Goal: Communication & Community: Answer question/provide support

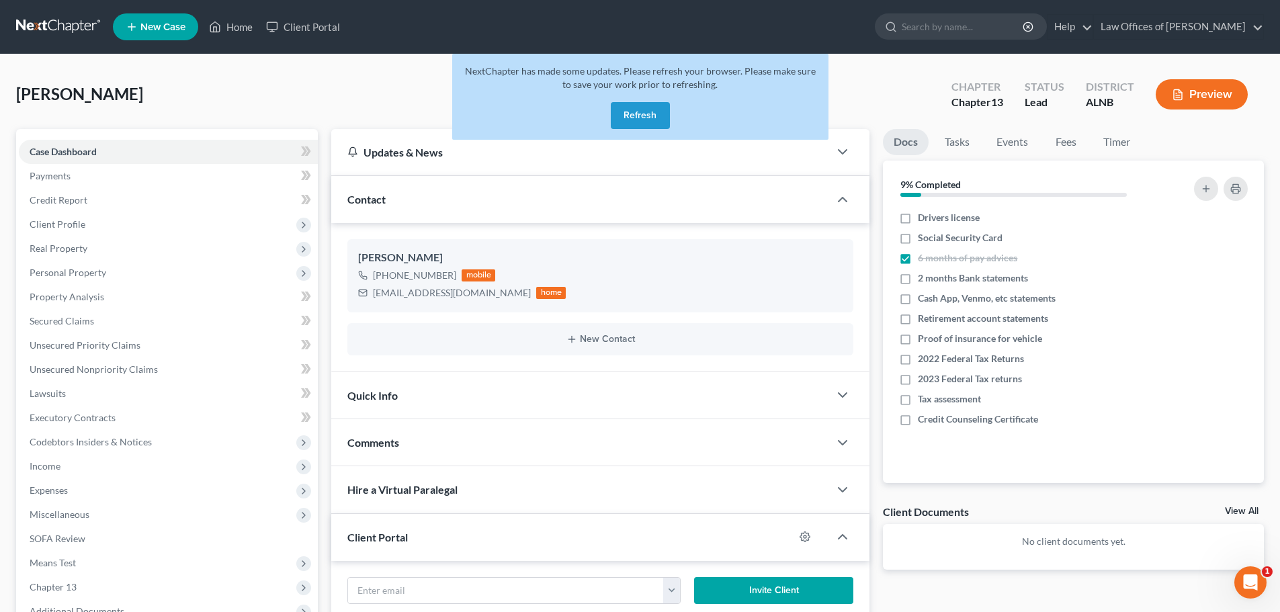
click at [641, 116] on button "Refresh" at bounding box center [640, 115] width 59 height 27
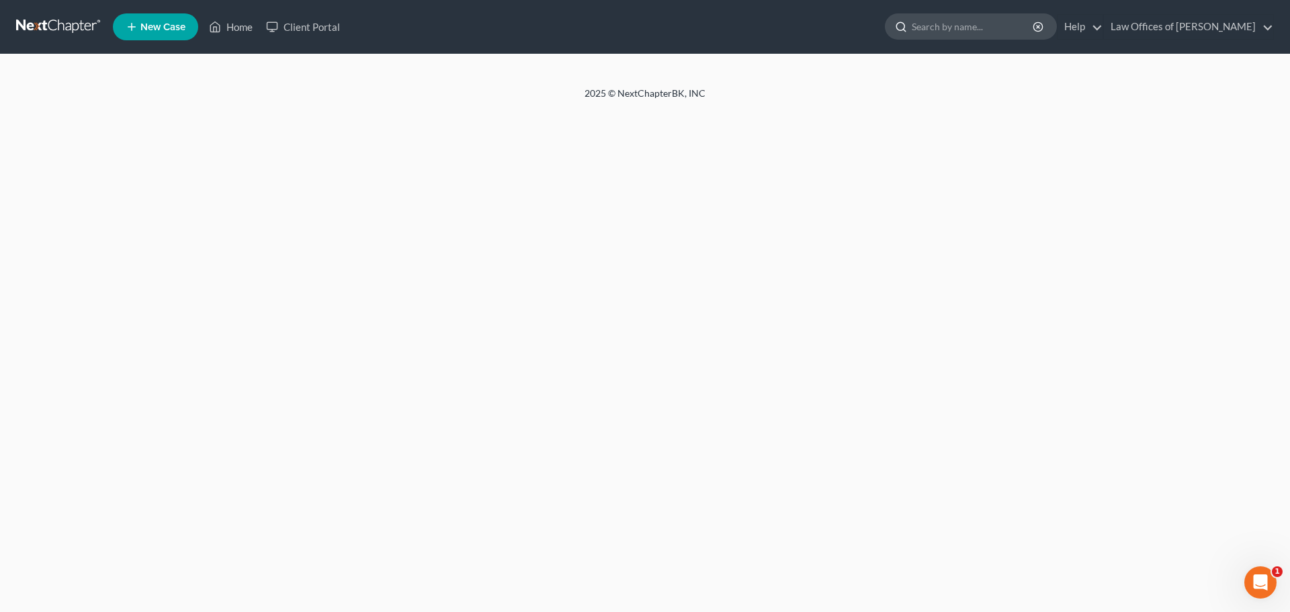
click at [975, 22] on input "search" at bounding box center [973, 26] width 123 height 25
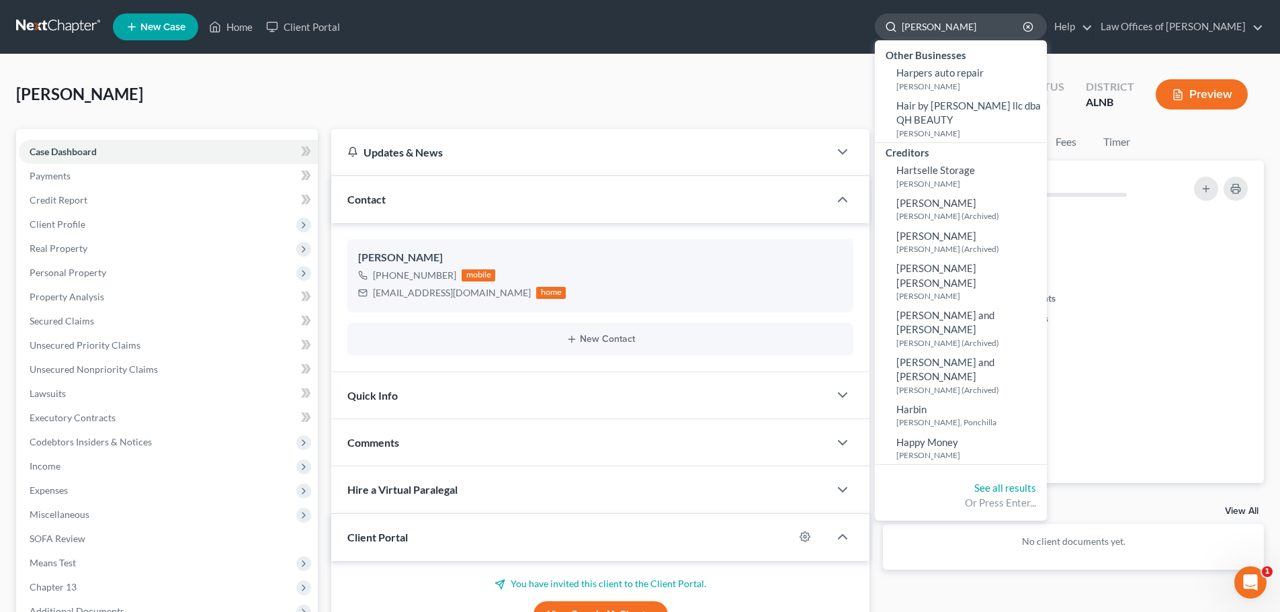
type input "[PERSON_NAME]"
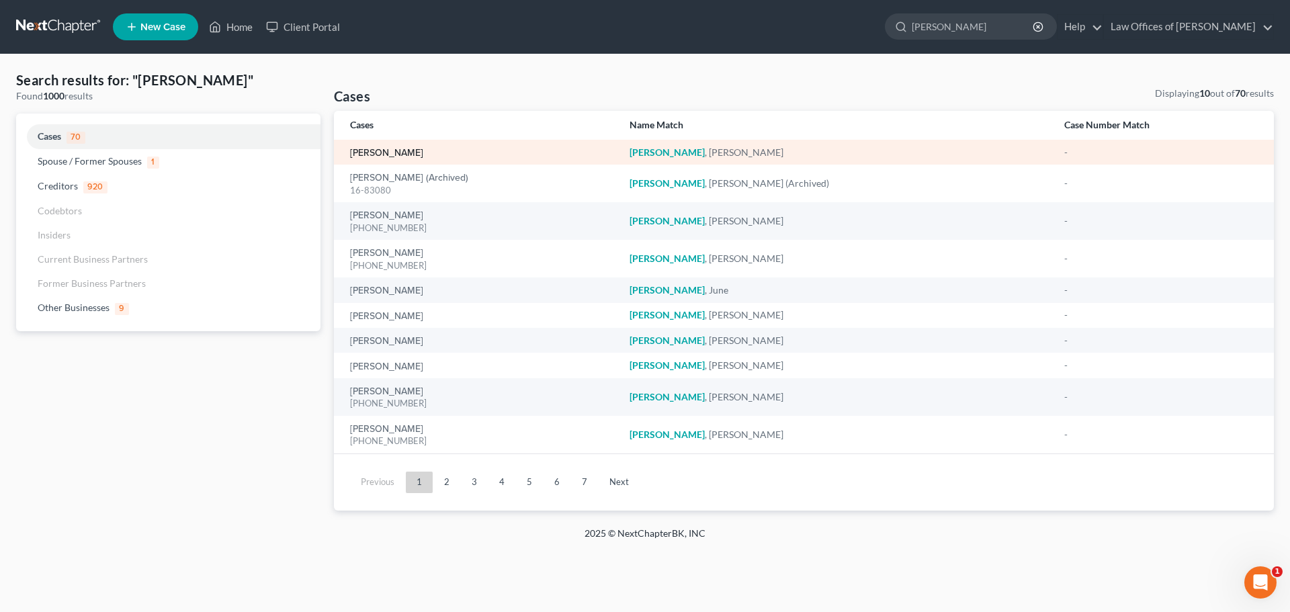
click at [394, 154] on link "[PERSON_NAME]" at bounding box center [386, 152] width 73 height 9
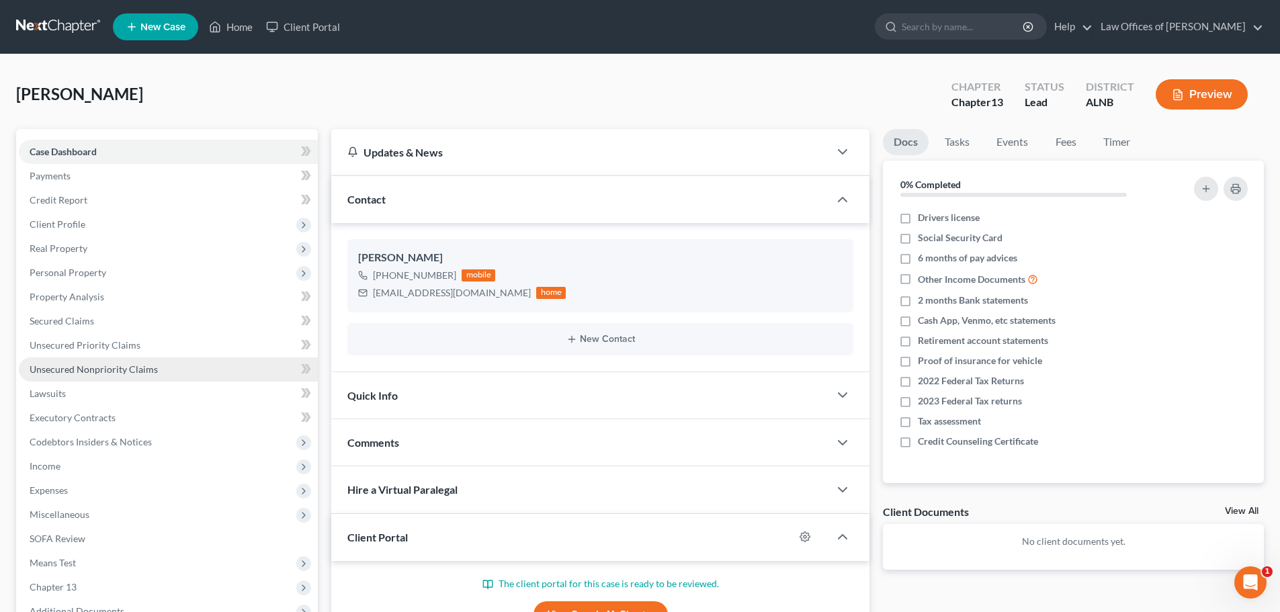
click at [89, 371] on span "Unsecured Nonpriority Claims" at bounding box center [94, 368] width 128 height 11
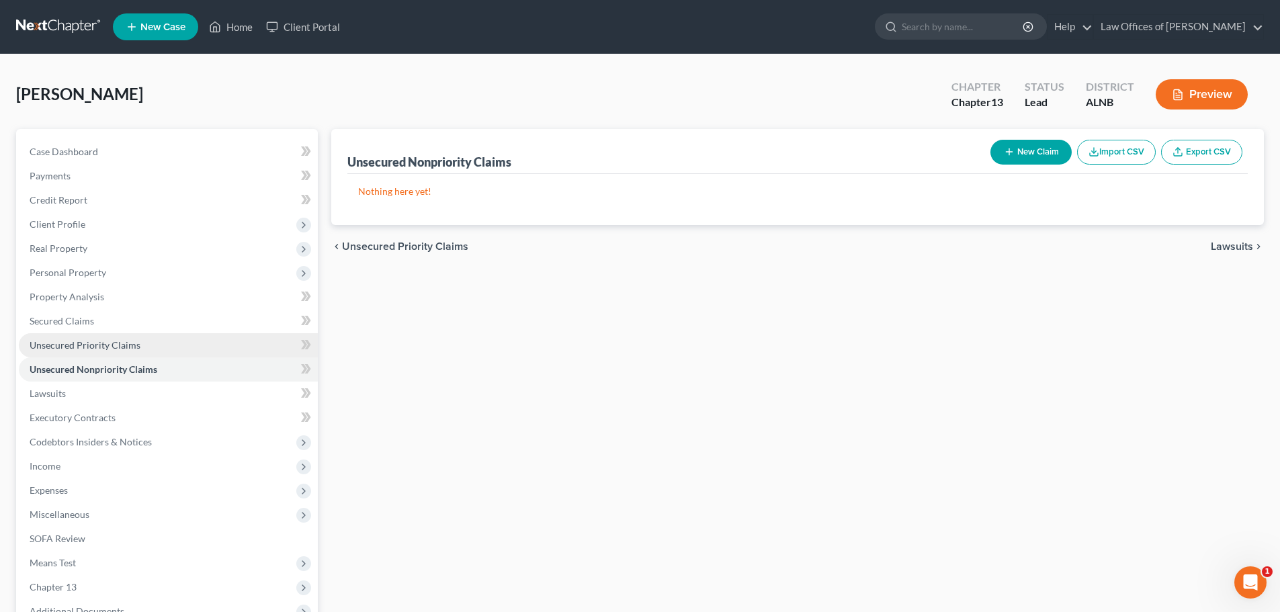
click at [95, 346] on span "Unsecured Priority Claims" at bounding box center [85, 344] width 111 height 11
click at [126, 373] on span "Unsecured Nonpriority Claims" at bounding box center [94, 368] width 128 height 11
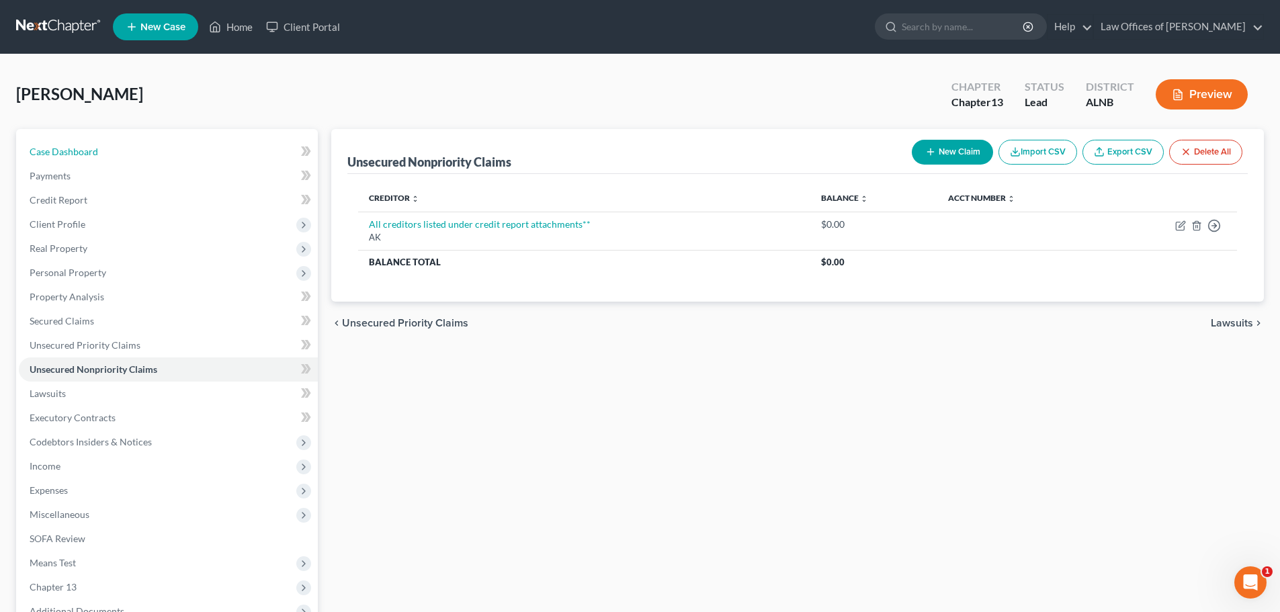
drag, startPoint x: 165, startPoint y: 150, endPoint x: 816, endPoint y: 71, distance: 656.6
click at [165, 150] on link "Case Dashboard" at bounding box center [168, 152] width 299 height 24
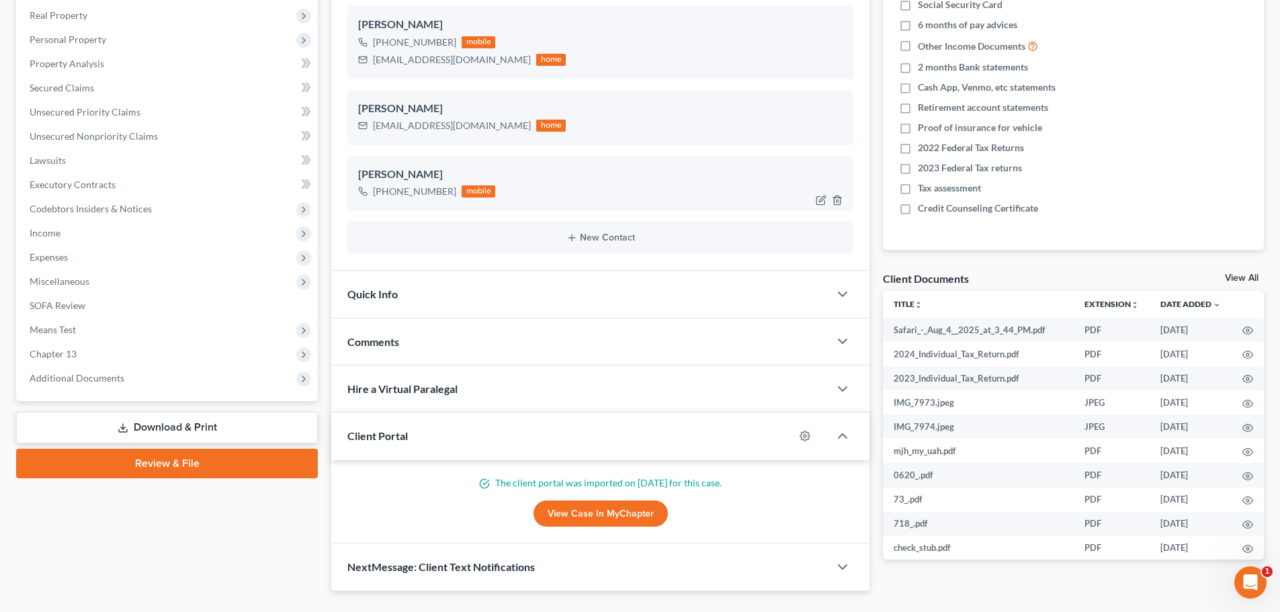
scroll to position [263, 0]
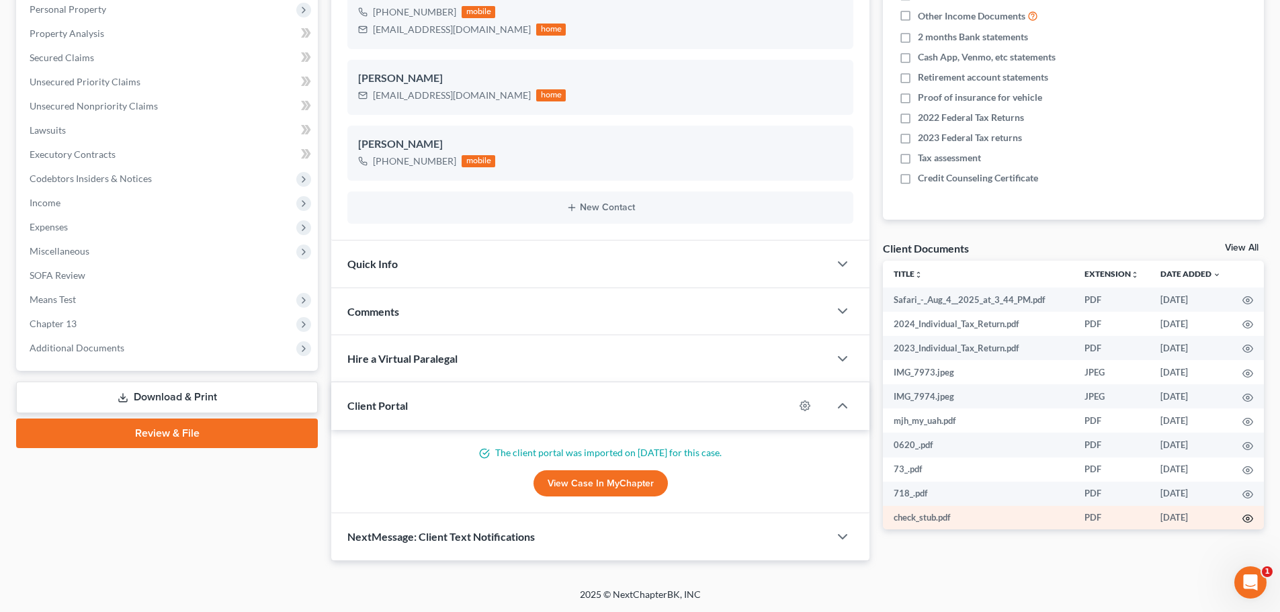
click at [1246, 517] on circle "button" at bounding box center [1247, 518] width 3 height 3
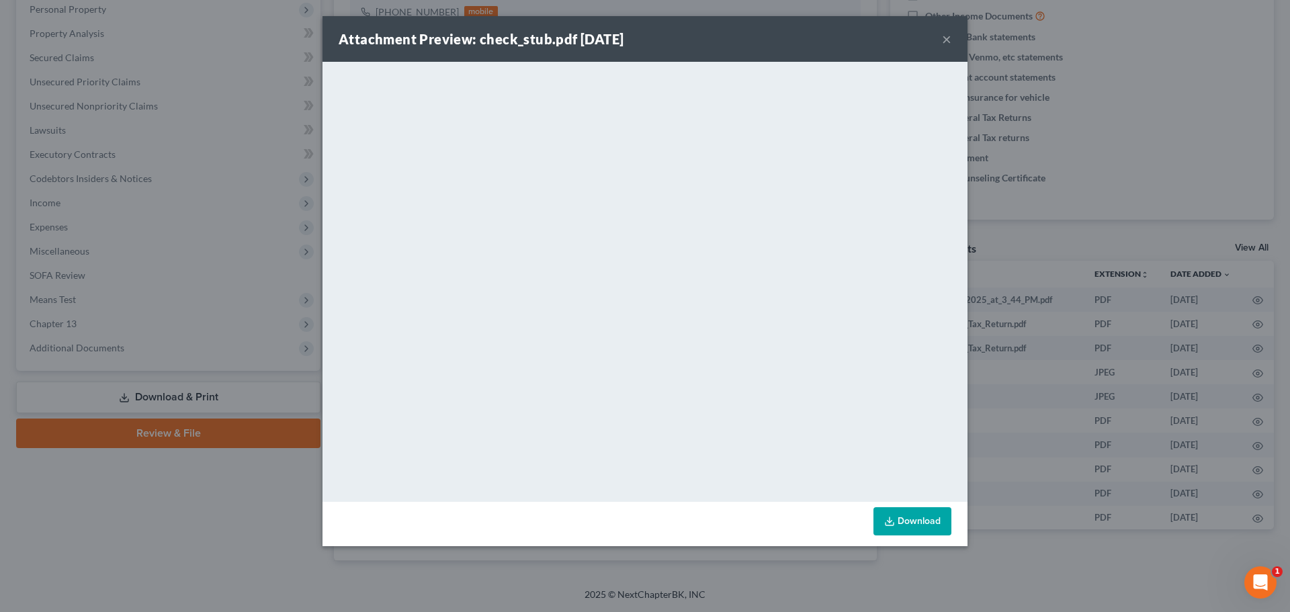
click at [918, 519] on link "Download" at bounding box center [912, 521] width 78 height 28
click at [945, 40] on button "×" at bounding box center [946, 39] width 9 height 16
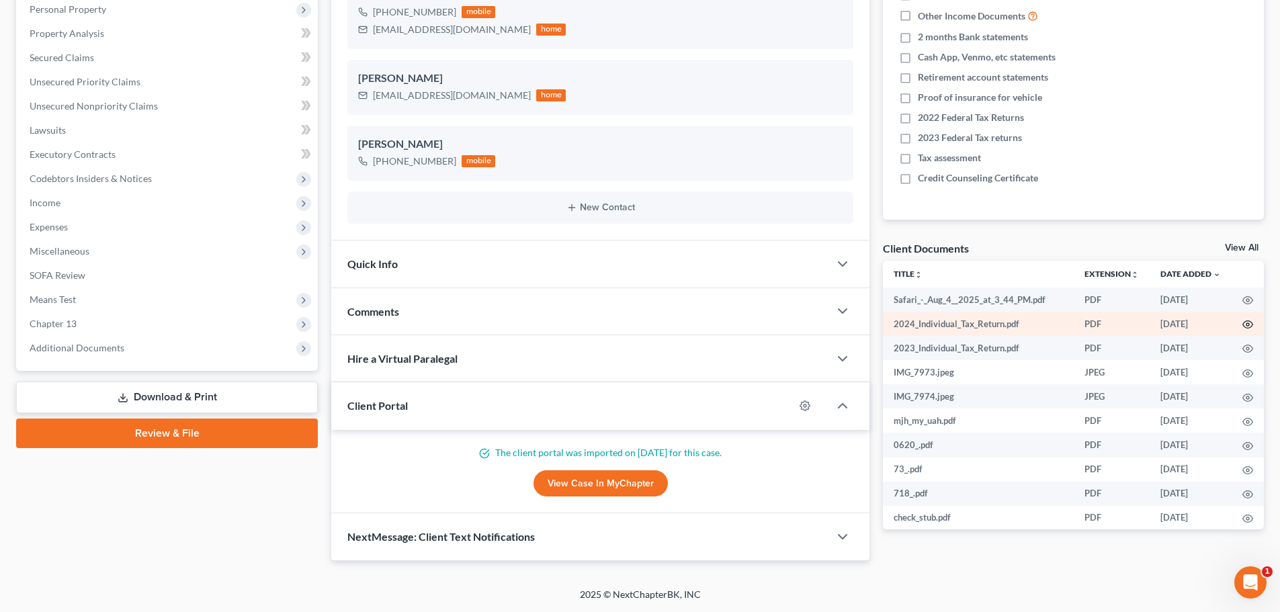
click at [1242, 324] on icon "button" at bounding box center [1247, 324] width 11 height 11
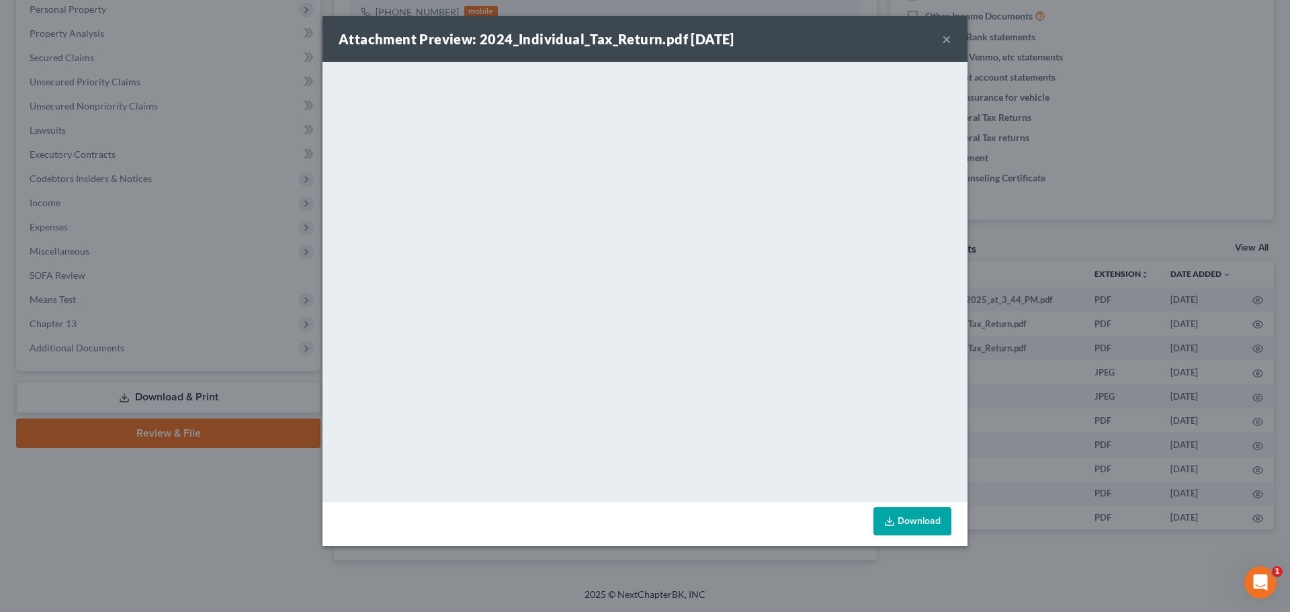
click at [947, 39] on button "×" at bounding box center [946, 39] width 9 height 16
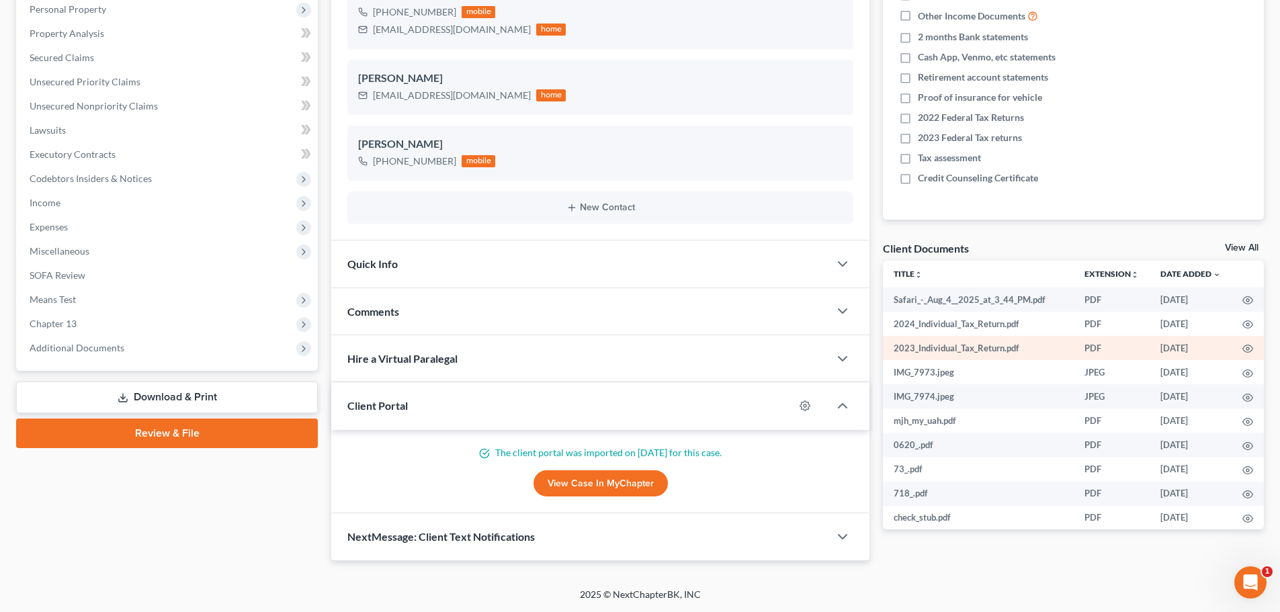
click at [1243, 347] on td at bounding box center [1248, 348] width 32 height 24
click at [1242, 347] on icon "button" at bounding box center [1247, 348] width 11 height 11
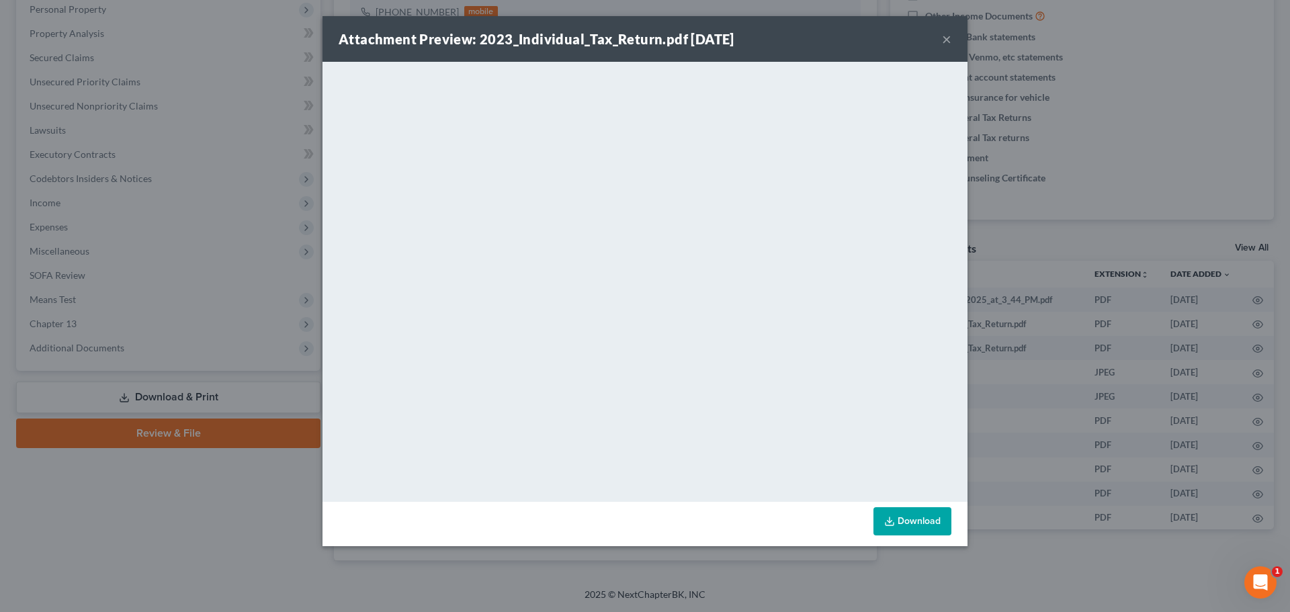
click at [949, 40] on button "×" at bounding box center [946, 39] width 9 height 16
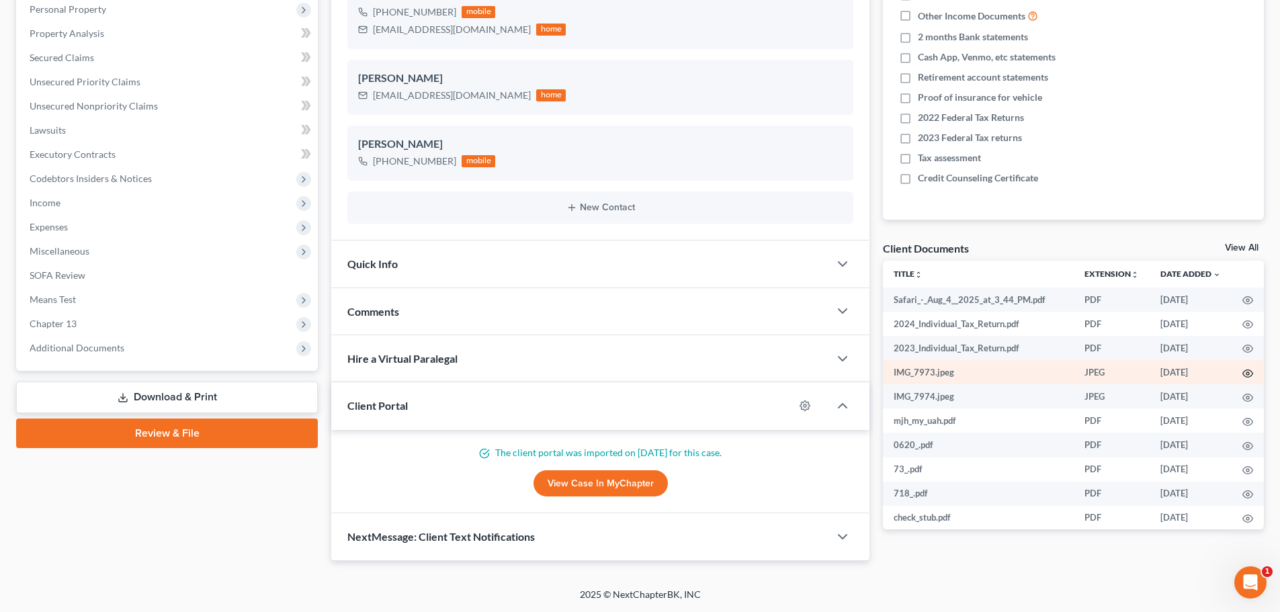
click at [1242, 372] on icon "button" at bounding box center [1247, 373] width 11 height 11
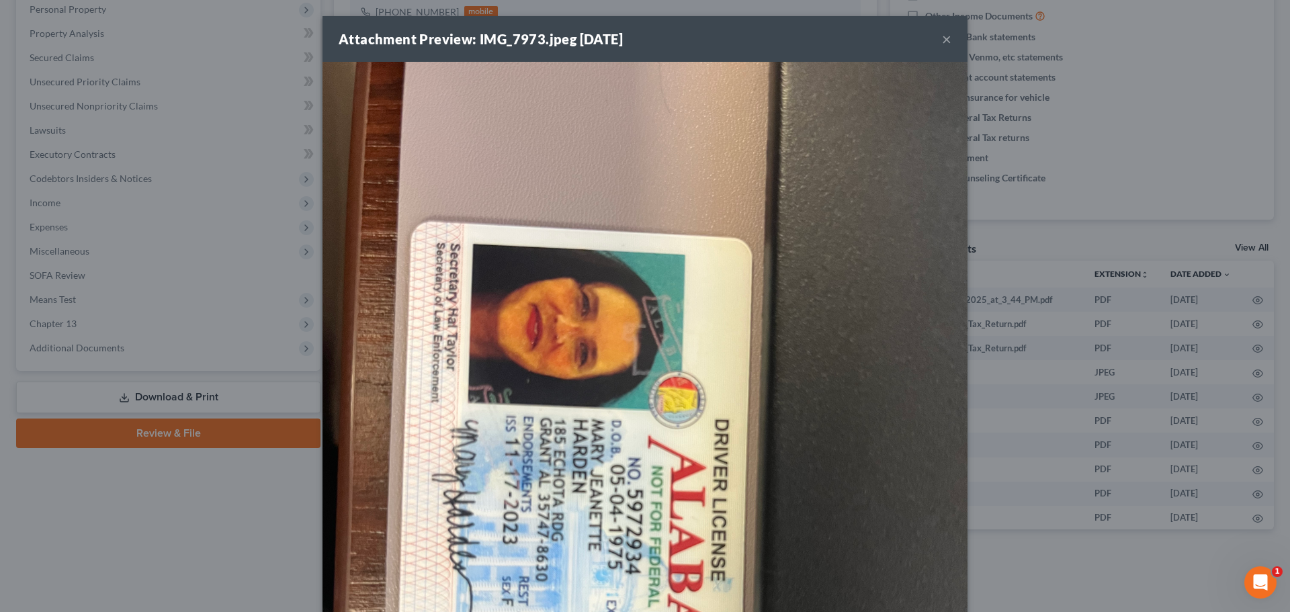
drag, startPoint x: 941, startPoint y: 38, endPoint x: 943, endPoint y: 71, distance: 33.0
click at [942, 38] on button "×" at bounding box center [946, 39] width 9 height 16
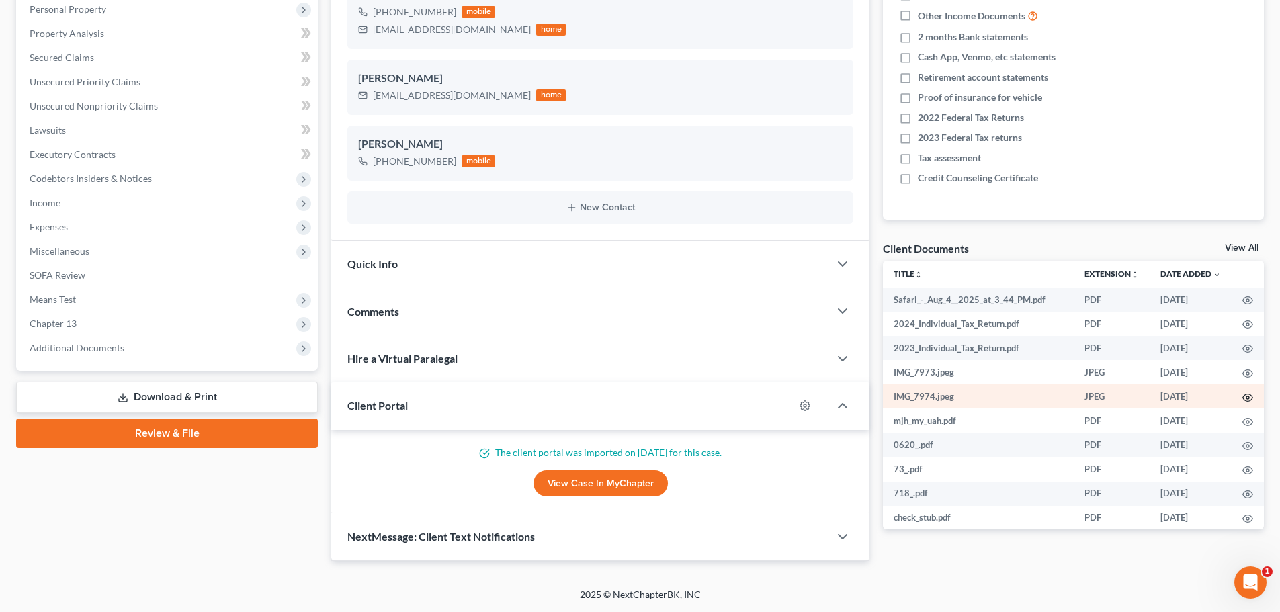
click at [1242, 395] on icon "button" at bounding box center [1247, 397] width 11 height 11
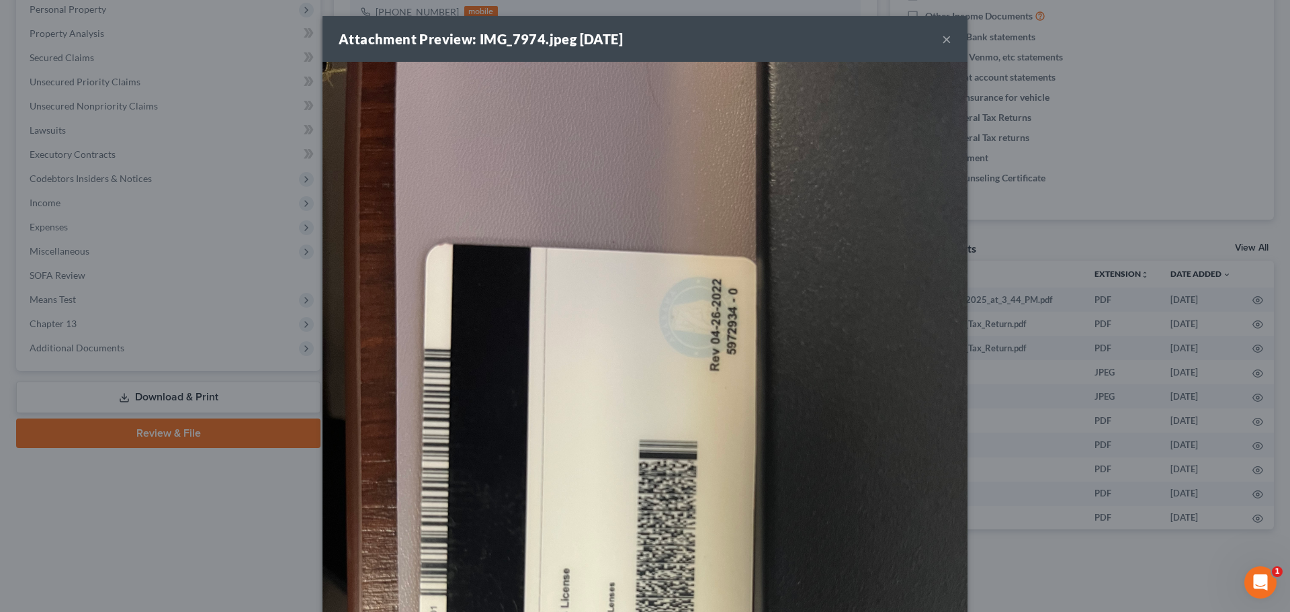
click at [942, 41] on button "×" at bounding box center [946, 39] width 9 height 16
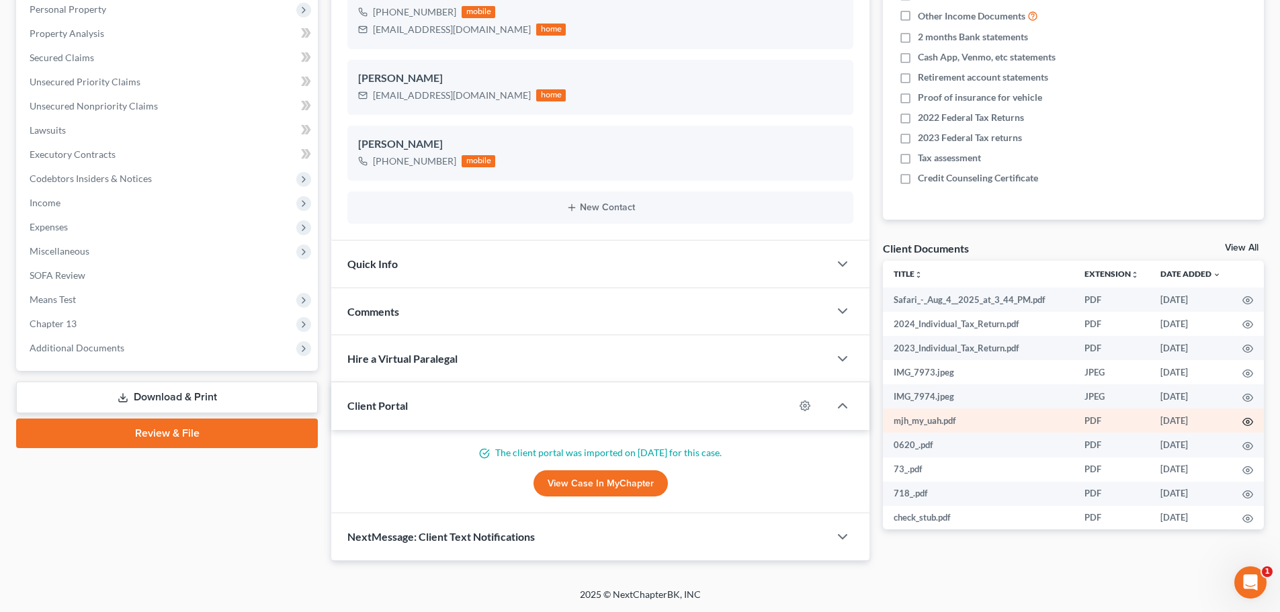
click at [1242, 423] on icon "button" at bounding box center [1247, 422] width 11 height 11
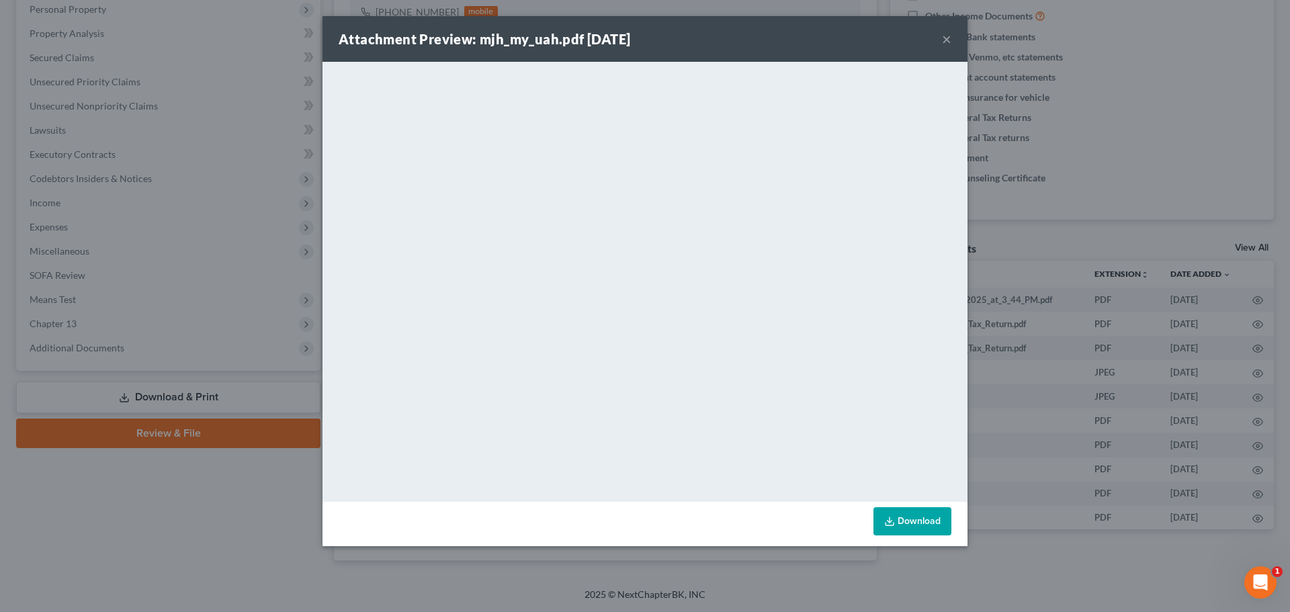
click at [947, 38] on button "×" at bounding box center [946, 39] width 9 height 16
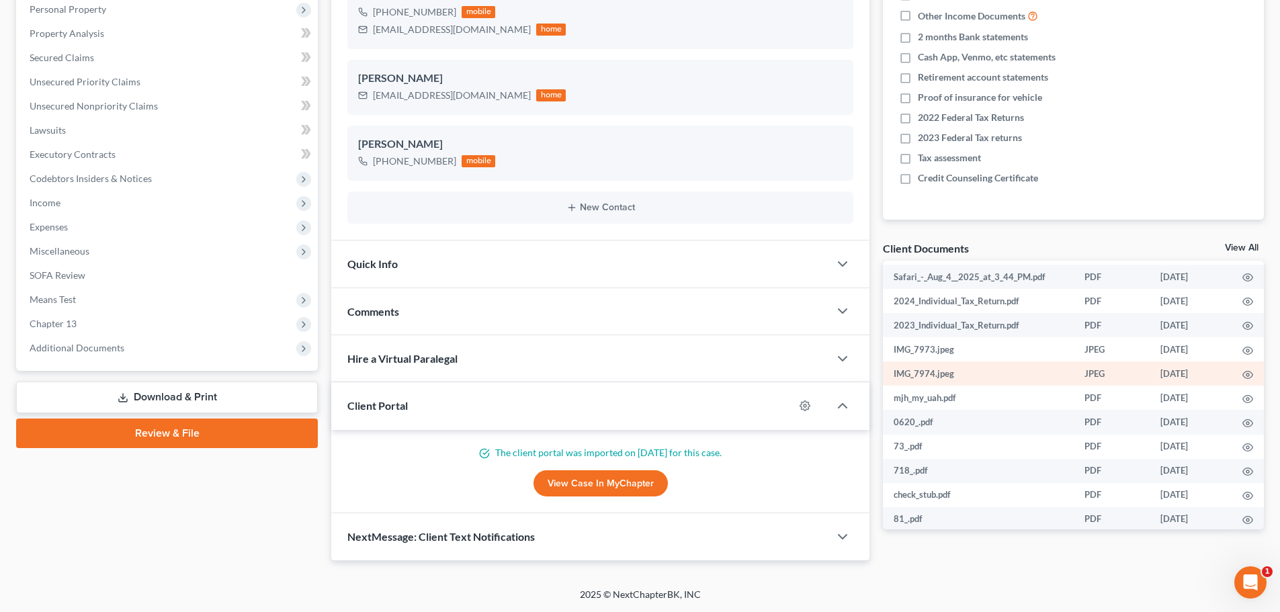
scroll to position [36, 0]
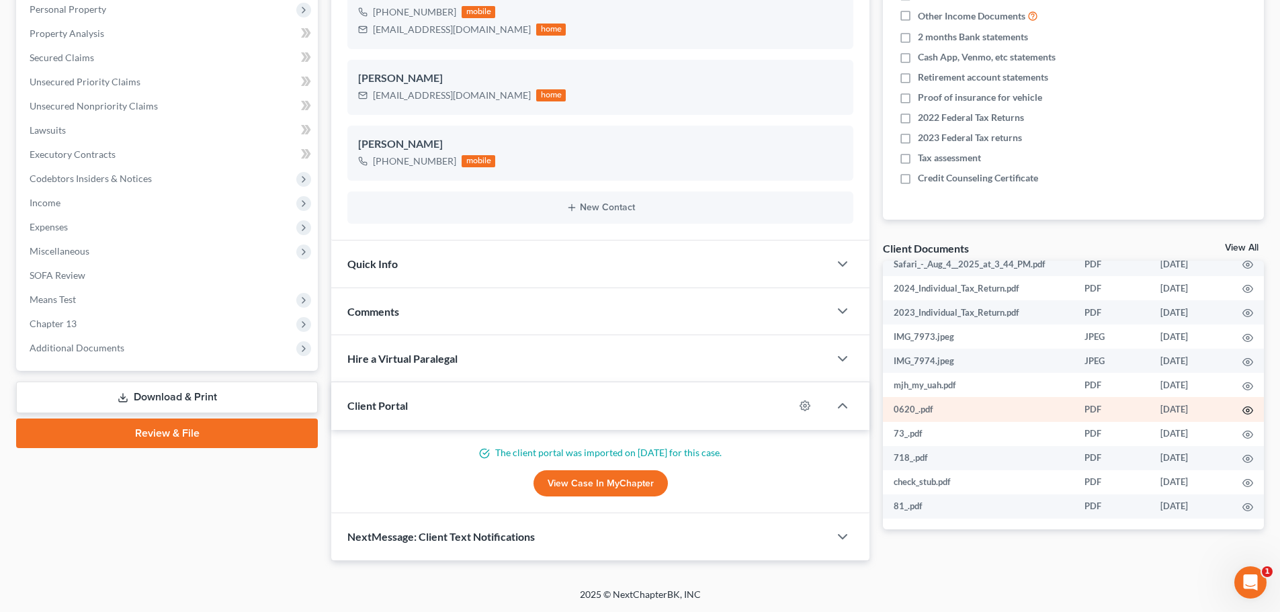
click at [1242, 411] on icon "button" at bounding box center [1247, 410] width 11 height 11
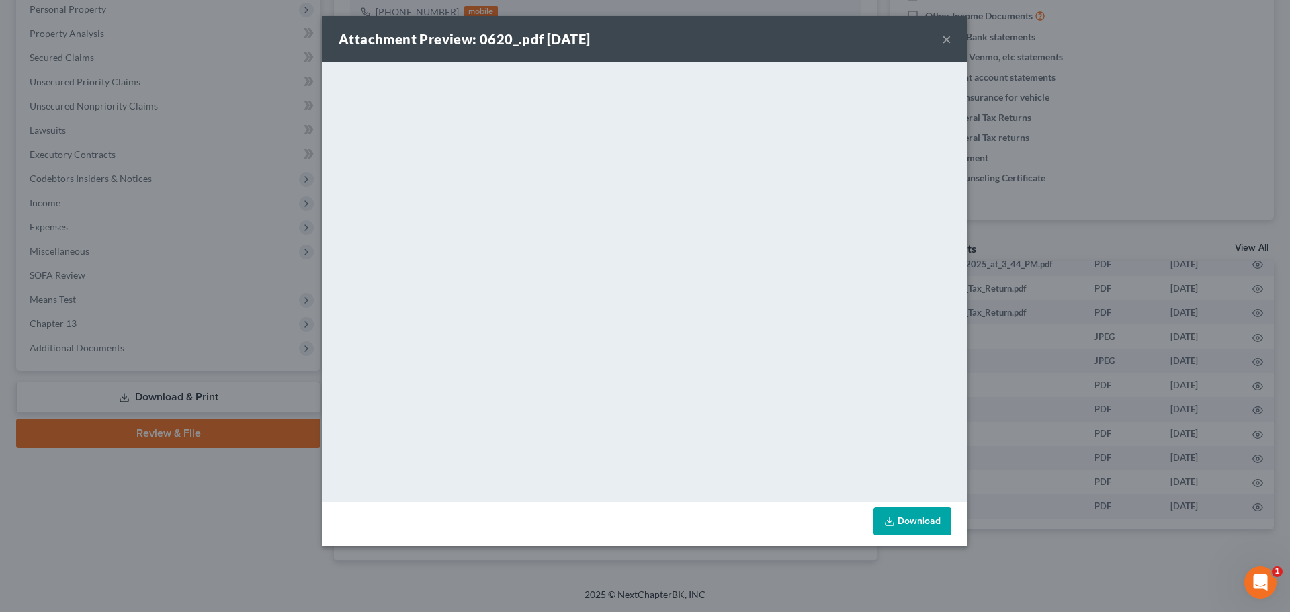
click at [944, 41] on button "×" at bounding box center [946, 39] width 9 height 16
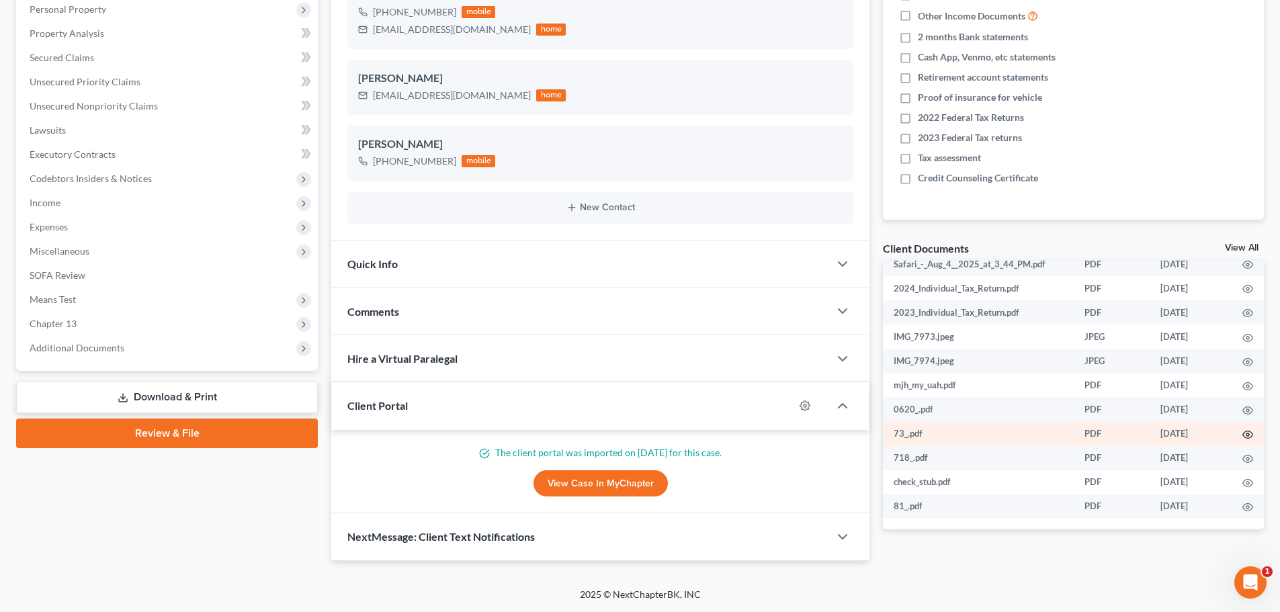
click at [1242, 433] on icon "button" at bounding box center [1247, 434] width 11 height 11
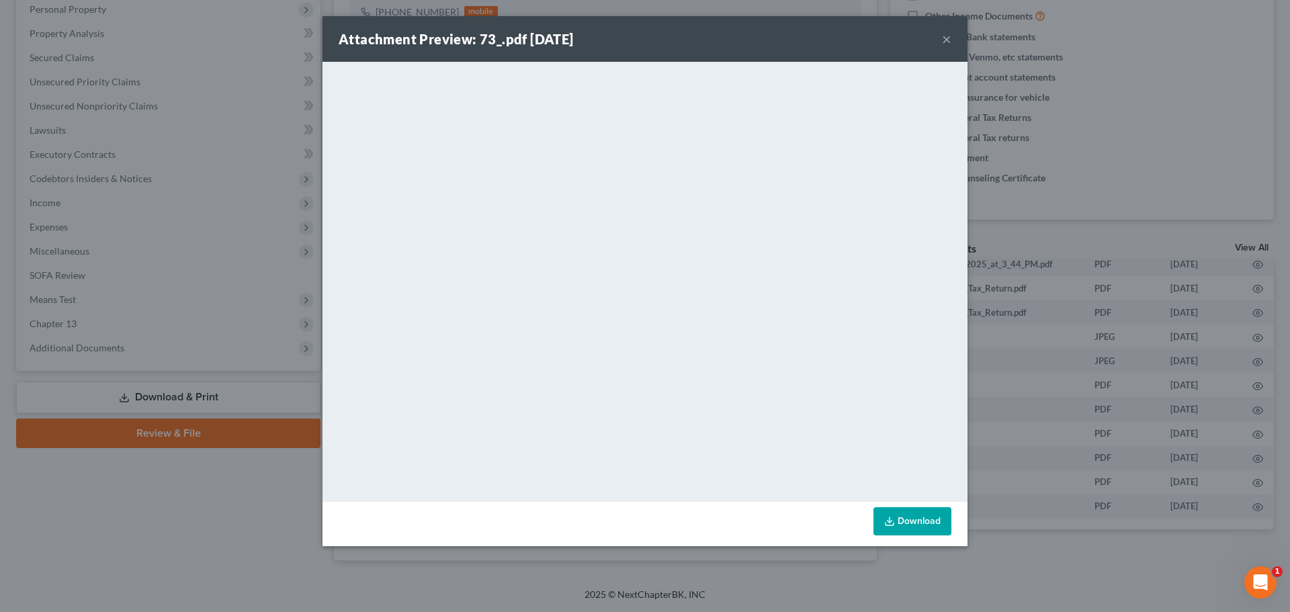
click at [947, 37] on button "×" at bounding box center [946, 39] width 9 height 16
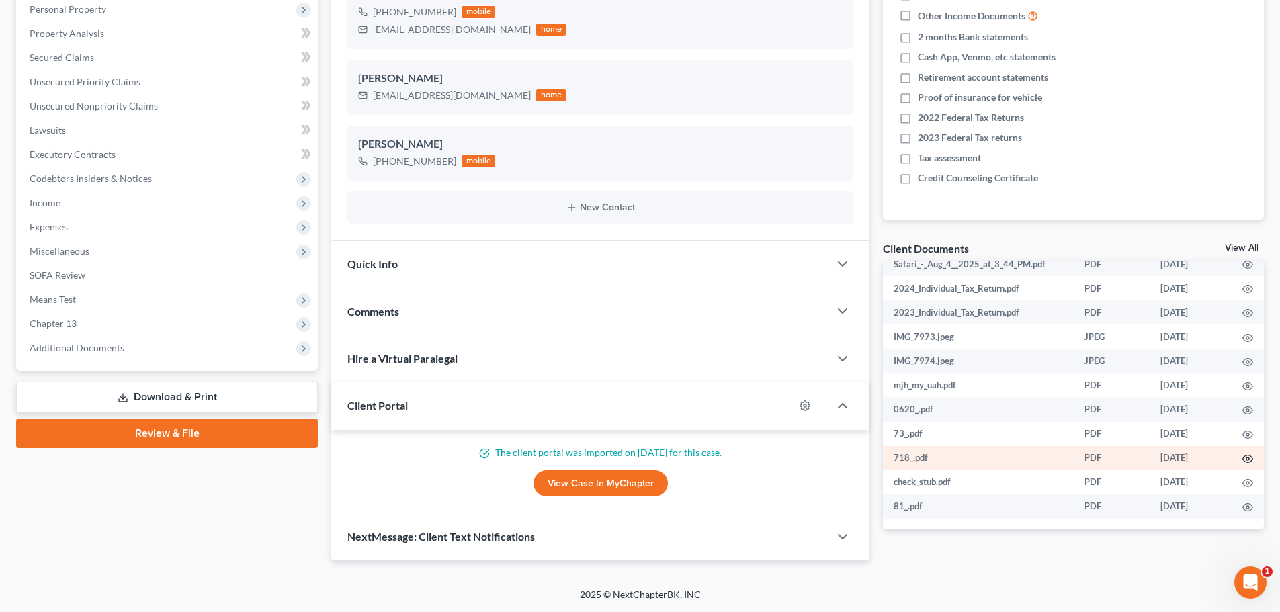
click at [1246, 458] on circle "button" at bounding box center [1247, 459] width 3 height 3
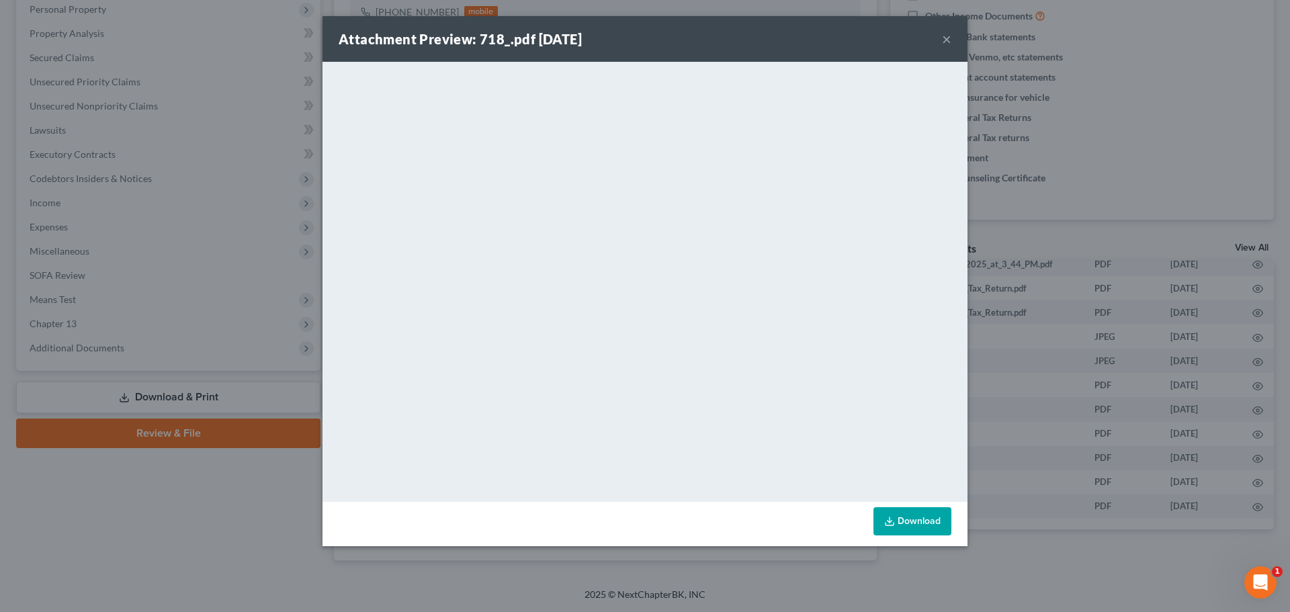
click at [947, 37] on button "×" at bounding box center [946, 39] width 9 height 16
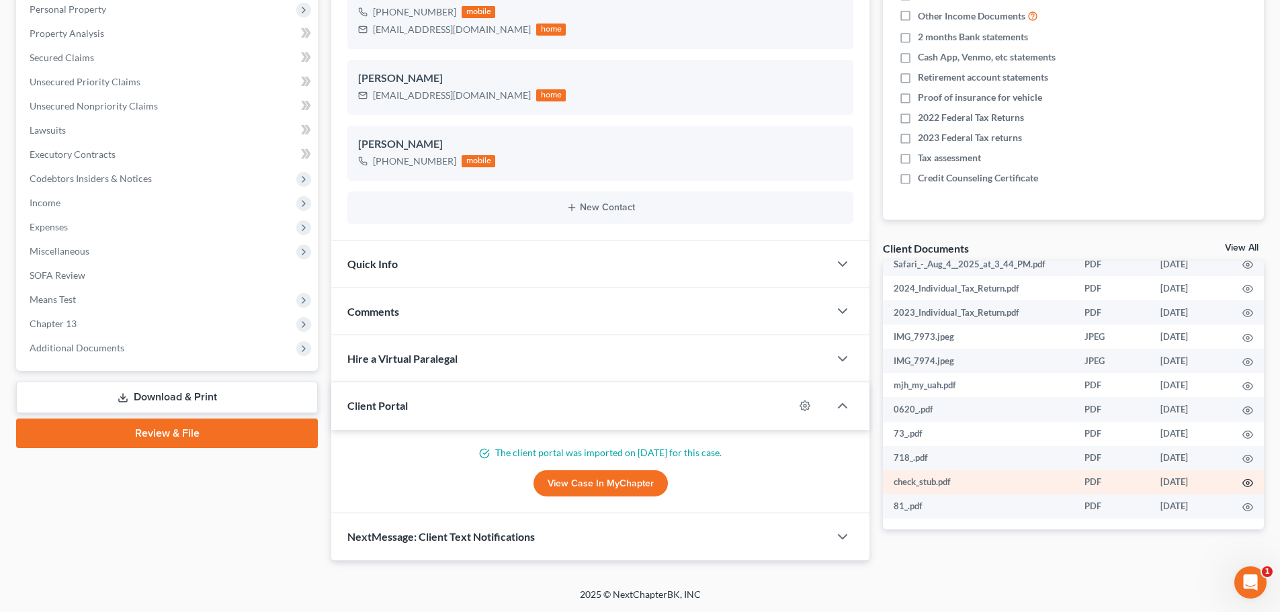
click at [1242, 481] on icon "button" at bounding box center [1247, 483] width 11 height 11
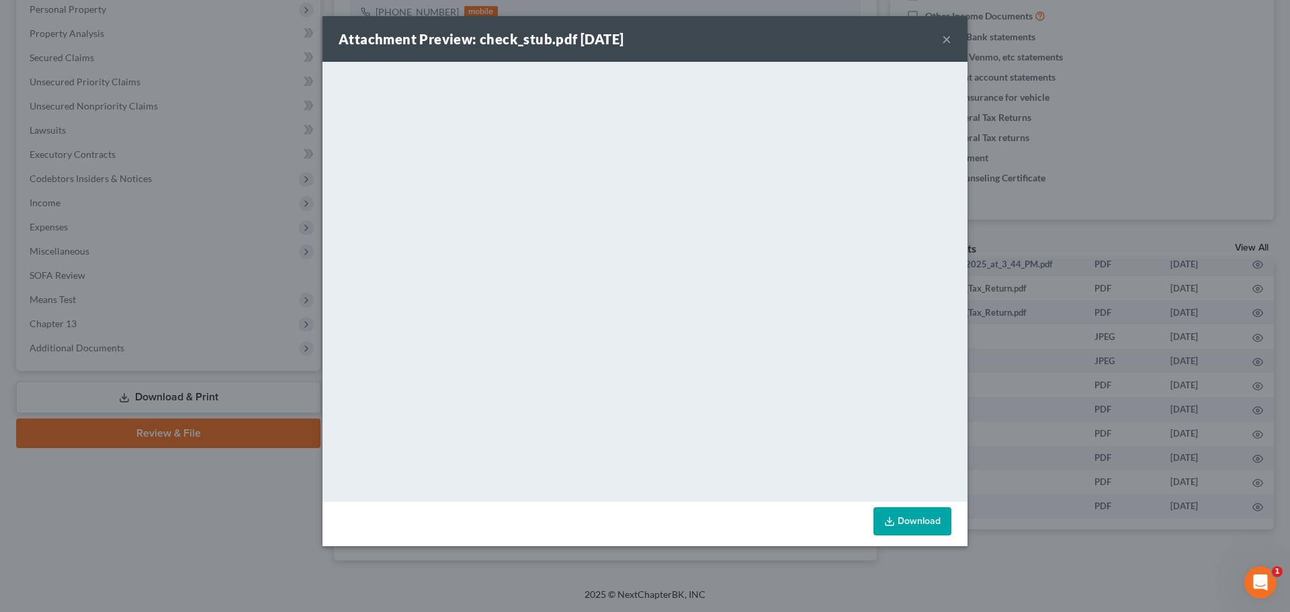
click at [944, 44] on button "×" at bounding box center [946, 39] width 9 height 16
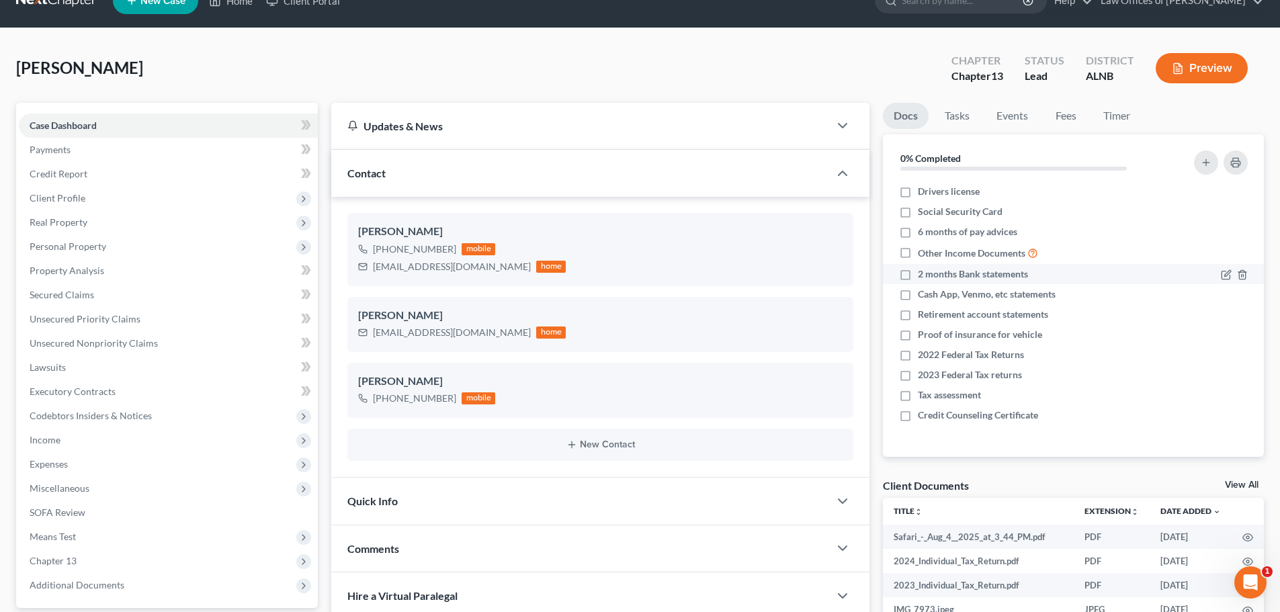
scroll to position [0, 0]
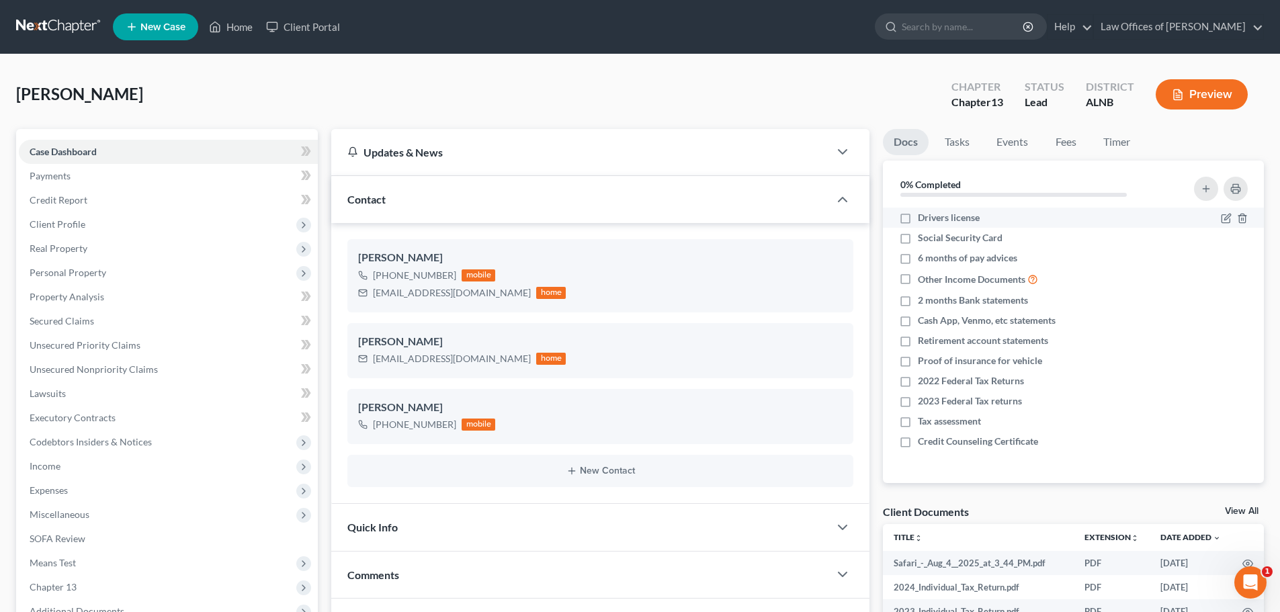
click at [918, 220] on label "Drivers license" at bounding box center [949, 217] width 62 height 13
click at [923, 220] on input "Drivers license" at bounding box center [927, 215] width 9 height 9
checkbox input "true"
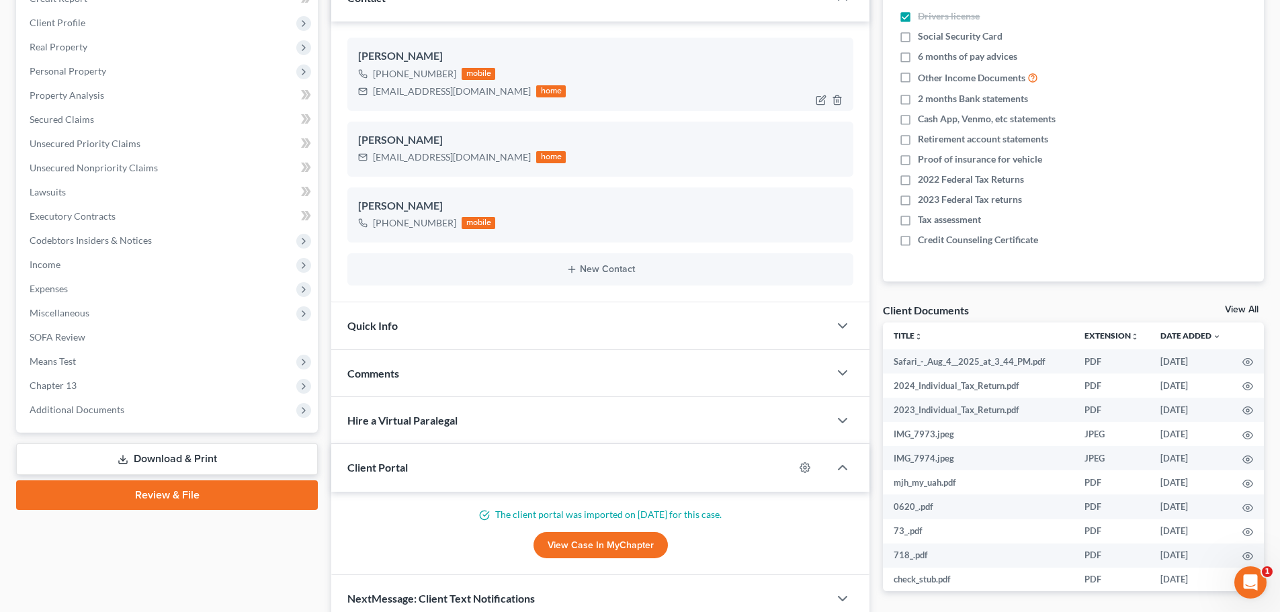
scroll to position [263, 0]
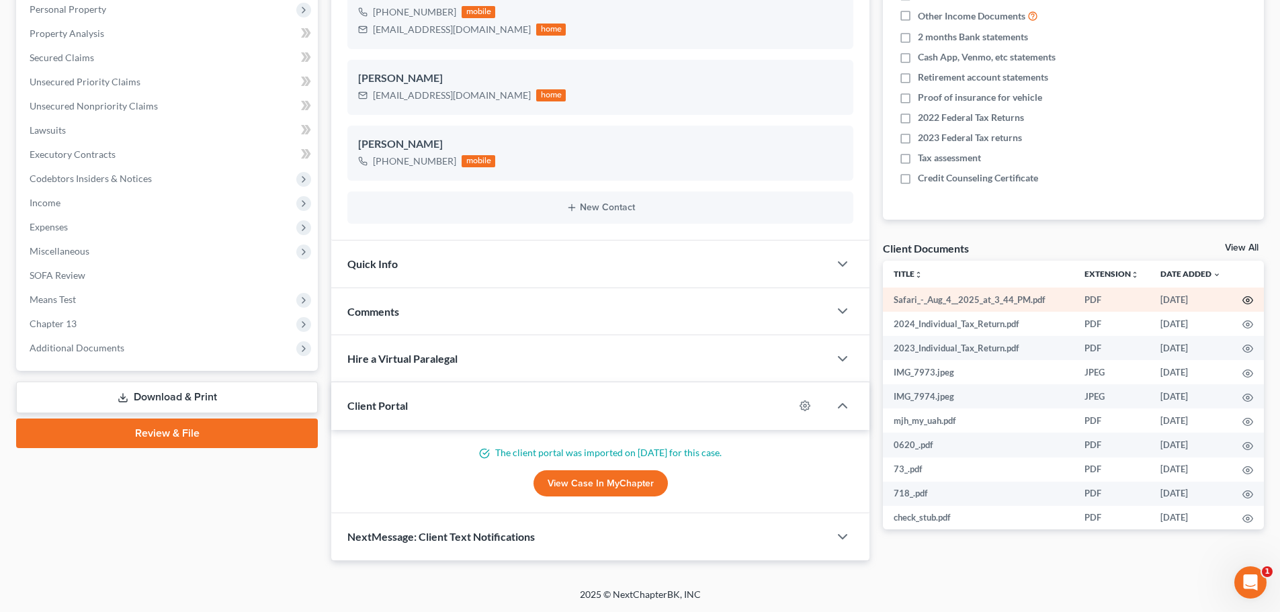
click at [1246, 302] on circle "button" at bounding box center [1247, 300] width 3 height 3
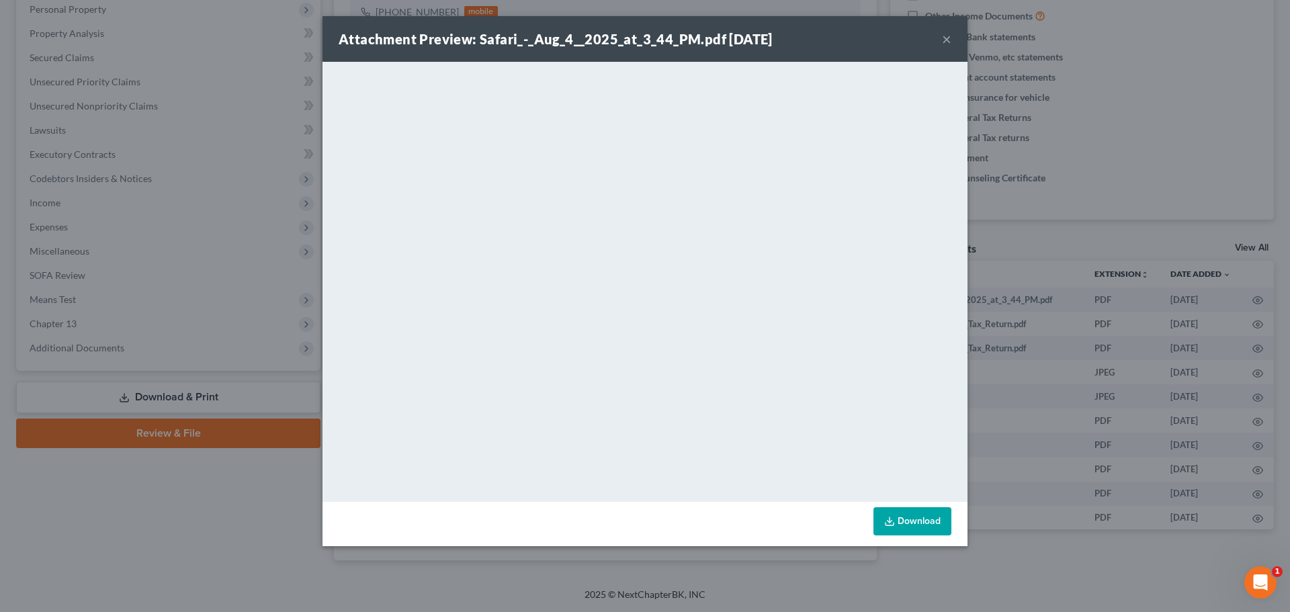
click at [947, 38] on button "×" at bounding box center [946, 39] width 9 height 16
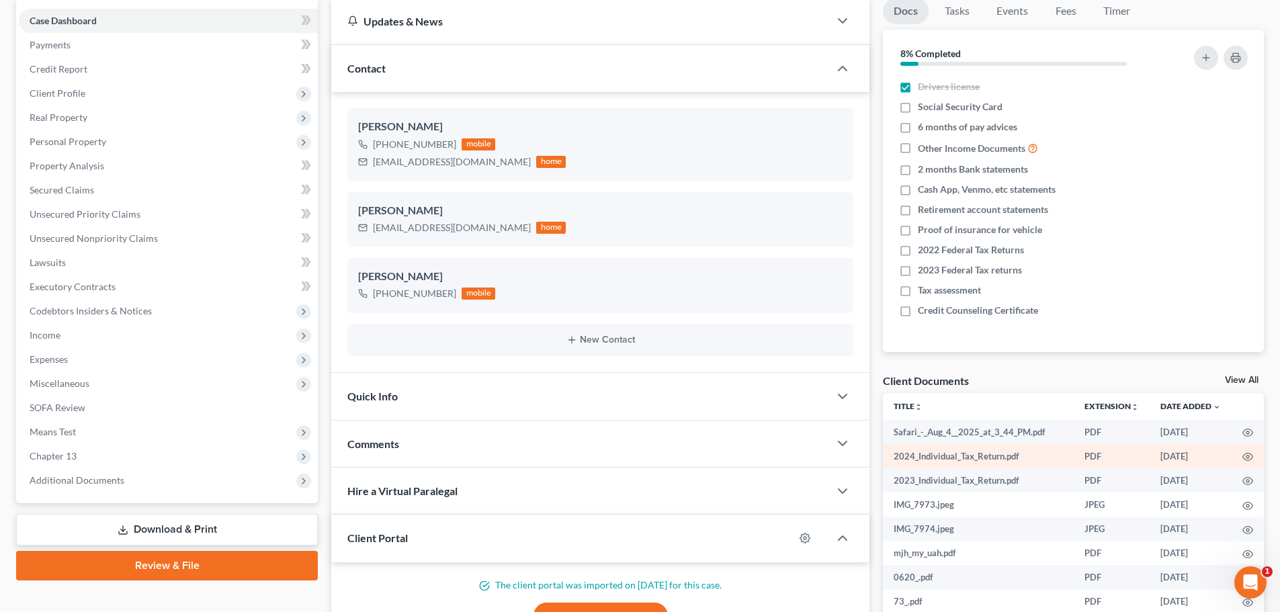
scroll to position [129, 0]
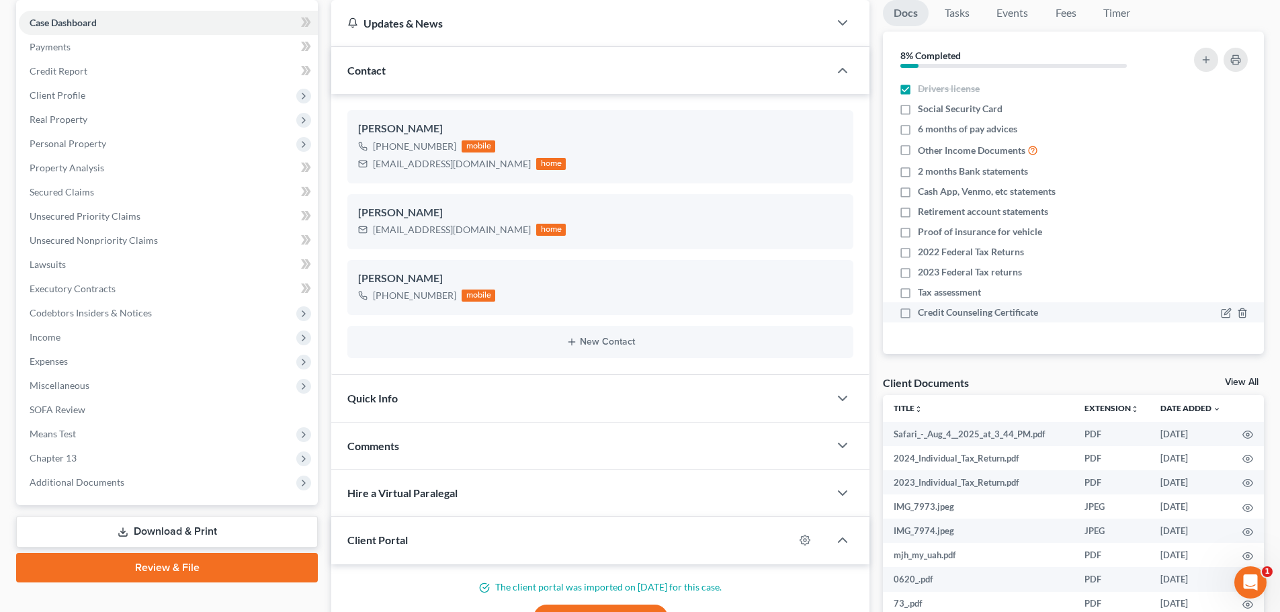
drag, startPoint x: 902, startPoint y: 314, endPoint x: 942, endPoint y: 303, distance: 41.1
click at [918, 314] on label "Credit Counseling Certificate" at bounding box center [978, 312] width 120 height 13
click at [923, 314] on input "Credit Counseling Certificate" at bounding box center [927, 310] width 9 height 9
checkbox input "true"
click at [918, 273] on label "2023 Federal Tax returns" at bounding box center [970, 271] width 104 height 13
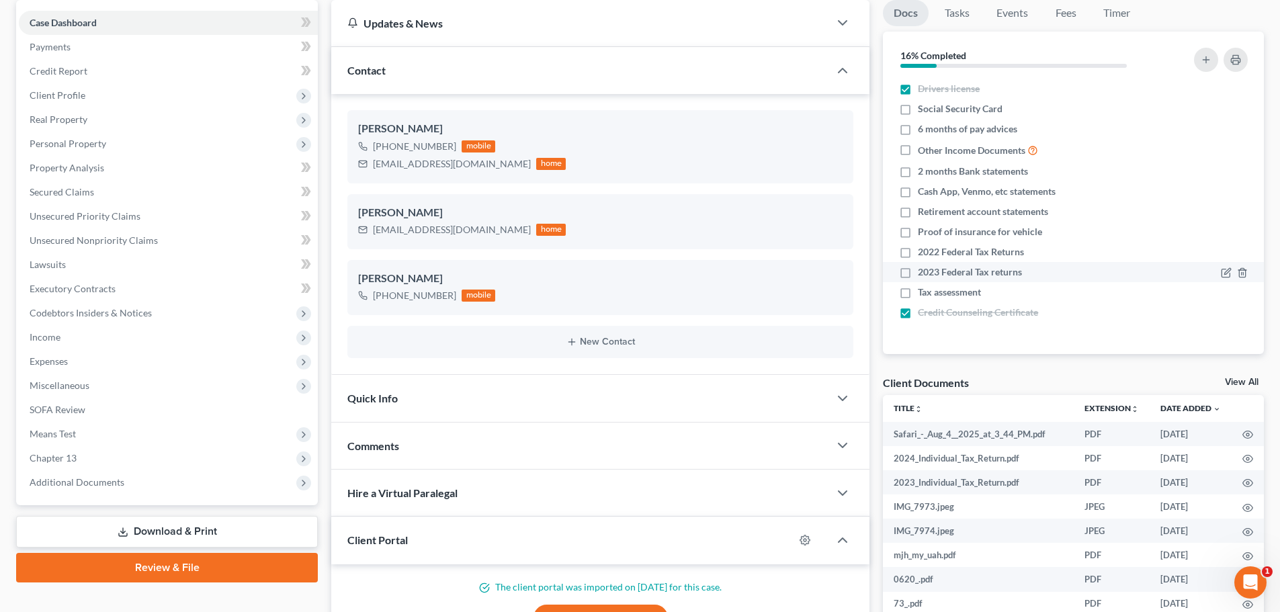
click at [923, 273] on input "2023 Federal Tax returns" at bounding box center [927, 269] width 9 height 9
checkbox input "true"
click at [1223, 255] on icon "button" at bounding box center [1226, 252] width 11 height 11
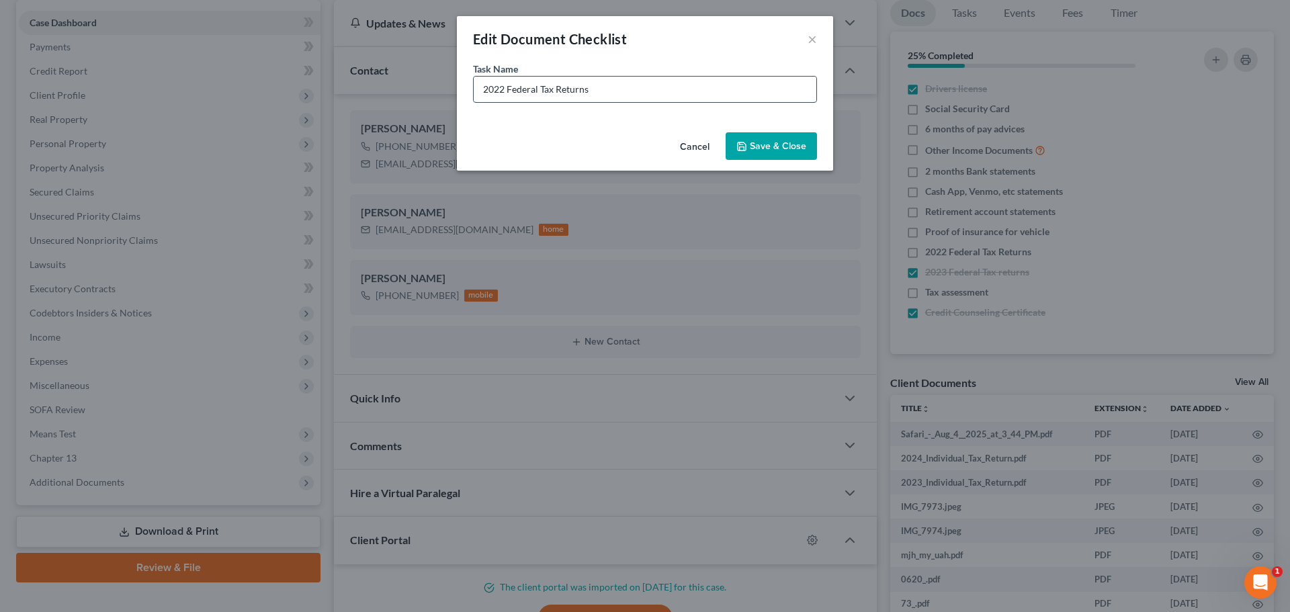
click at [503, 91] on input "2022 Federal Tax Returns" at bounding box center [645, 90] width 343 height 26
type input "2024 Federal Tax Returns"
click at [759, 148] on button "Save & Close" at bounding box center [771, 146] width 91 height 28
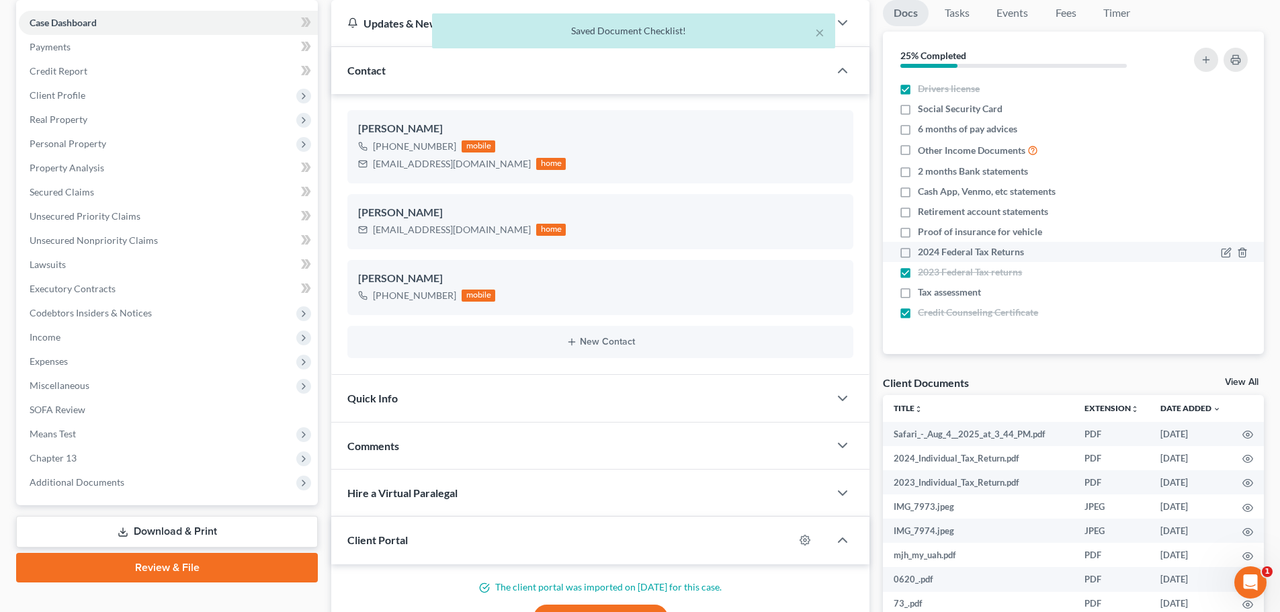
click at [918, 249] on label "2024 Federal Tax Returns" at bounding box center [971, 251] width 106 height 13
click at [923, 249] on input "2024 Federal Tax Returns" at bounding box center [927, 249] width 9 height 9
checkbox input "true"
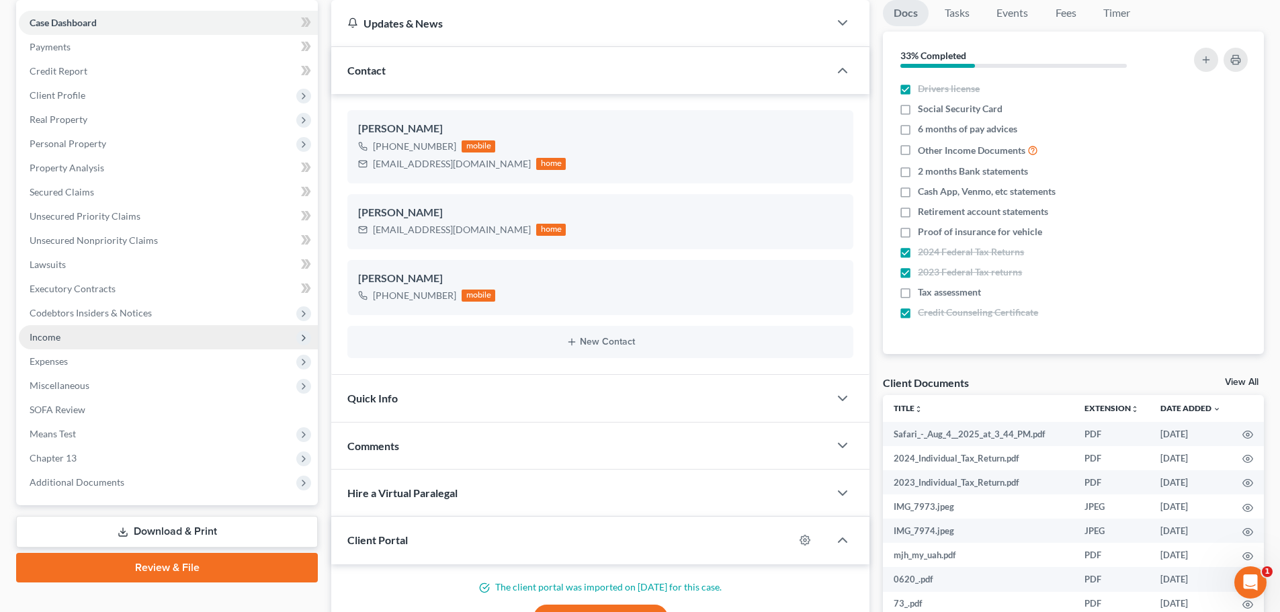
drag, startPoint x: 120, startPoint y: 354, endPoint x: 168, endPoint y: 339, distance: 50.6
click at [120, 354] on span "Expenses" at bounding box center [168, 361] width 299 height 24
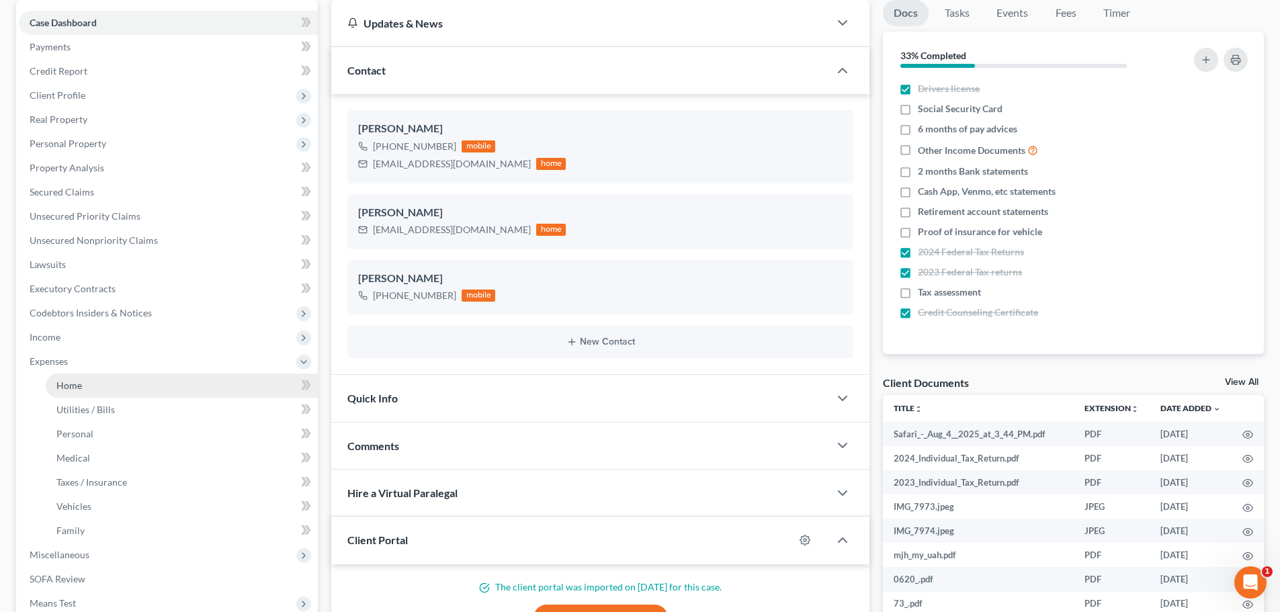
click at [81, 382] on span "Home" at bounding box center [69, 385] width 26 height 11
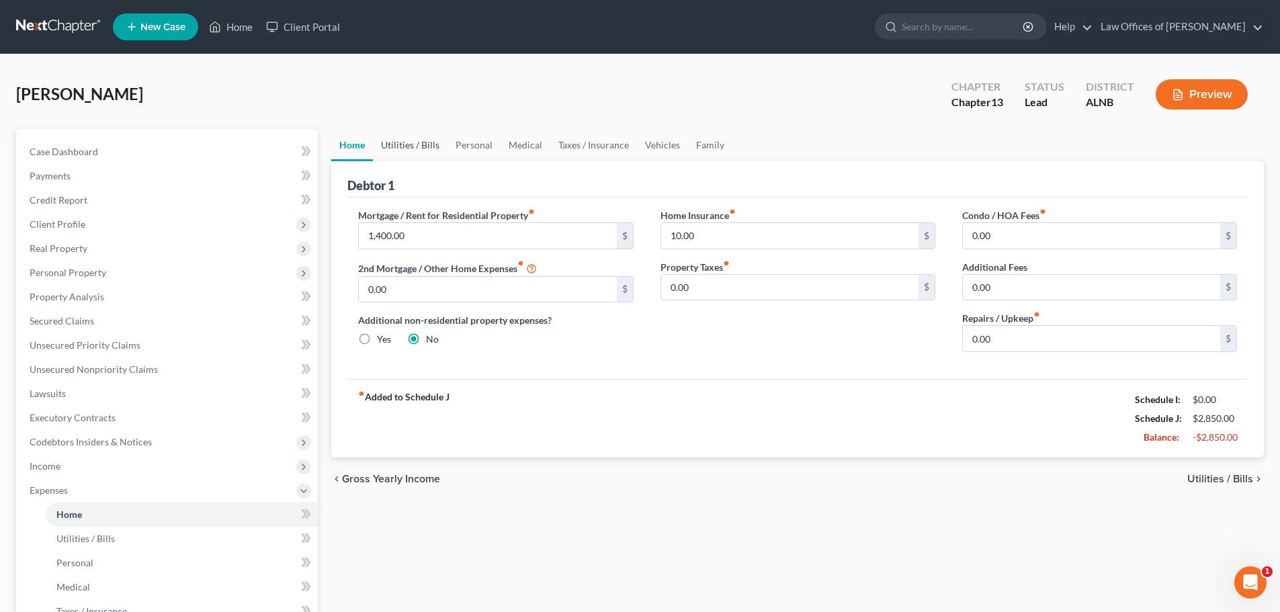
click at [399, 146] on link "Utilities / Bills" at bounding box center [410, 145] width 75 height 32
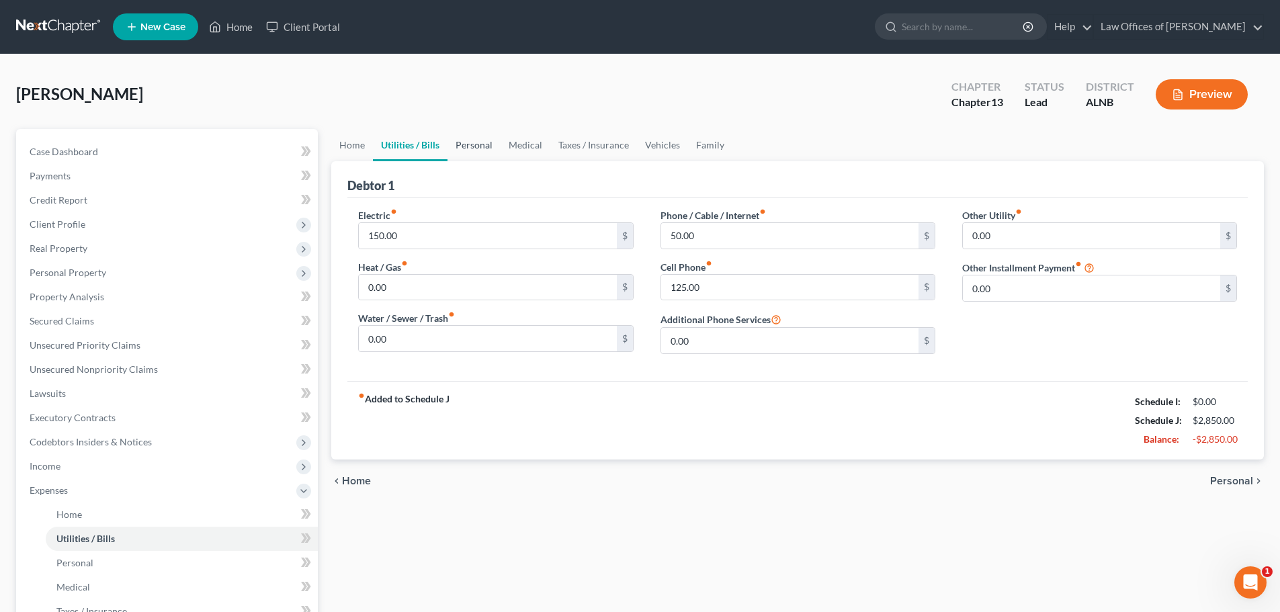
click at [471, 144] on link "Personal" at bounding box center [473, 145] width 53 height 32
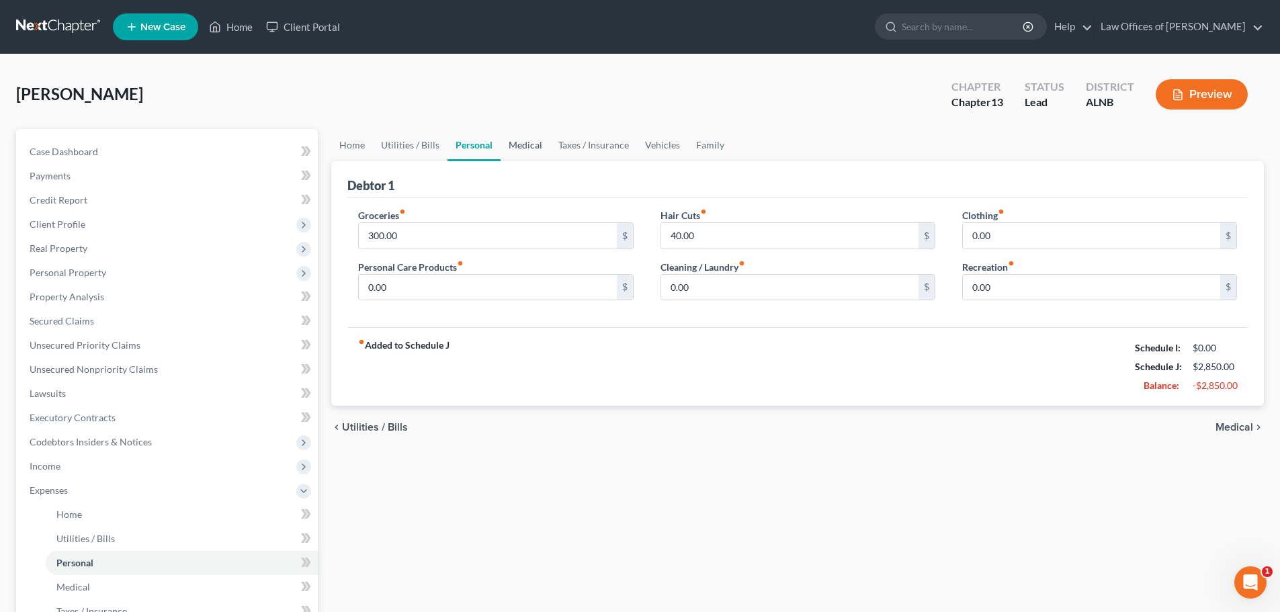
click at [534, 144] on link "Medical" at bounding box center [526, 145] width 50 height 32
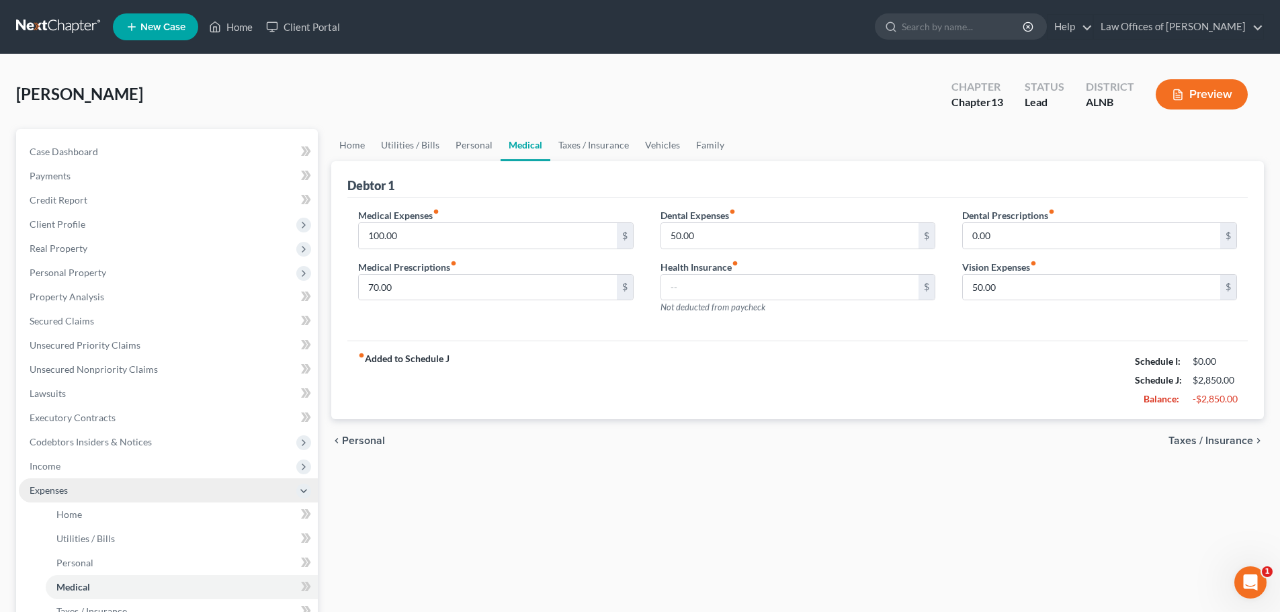
click at [300, 487] on icon at bounding box center [303, 491] width 11 height 11
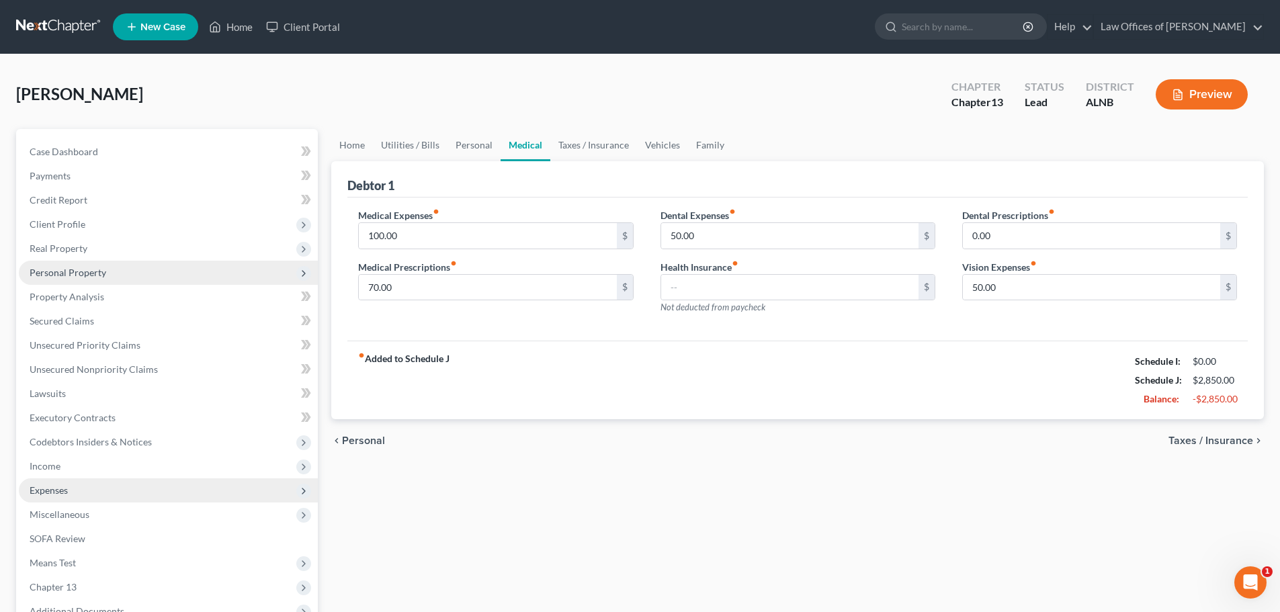
click at [282, 272] on span "Personal Property" at bounding box center [168, 273] width 299 height 24
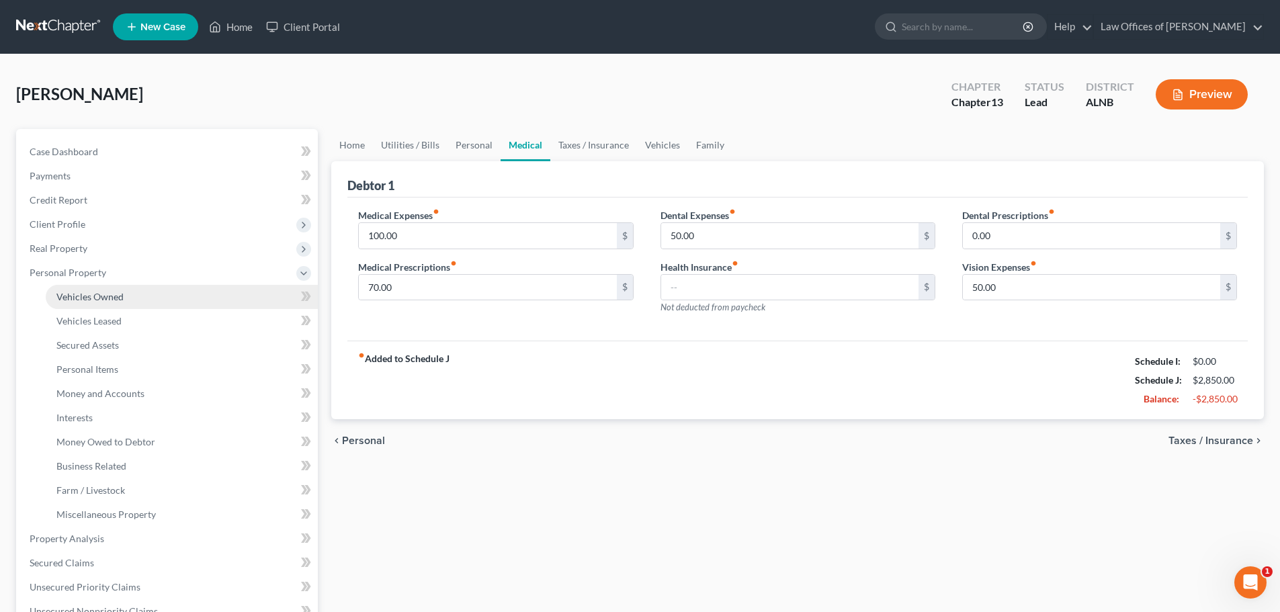
click at [113, 292] on span "Vehicles Owned" at bounding box center [89, 296] width 67 height 11
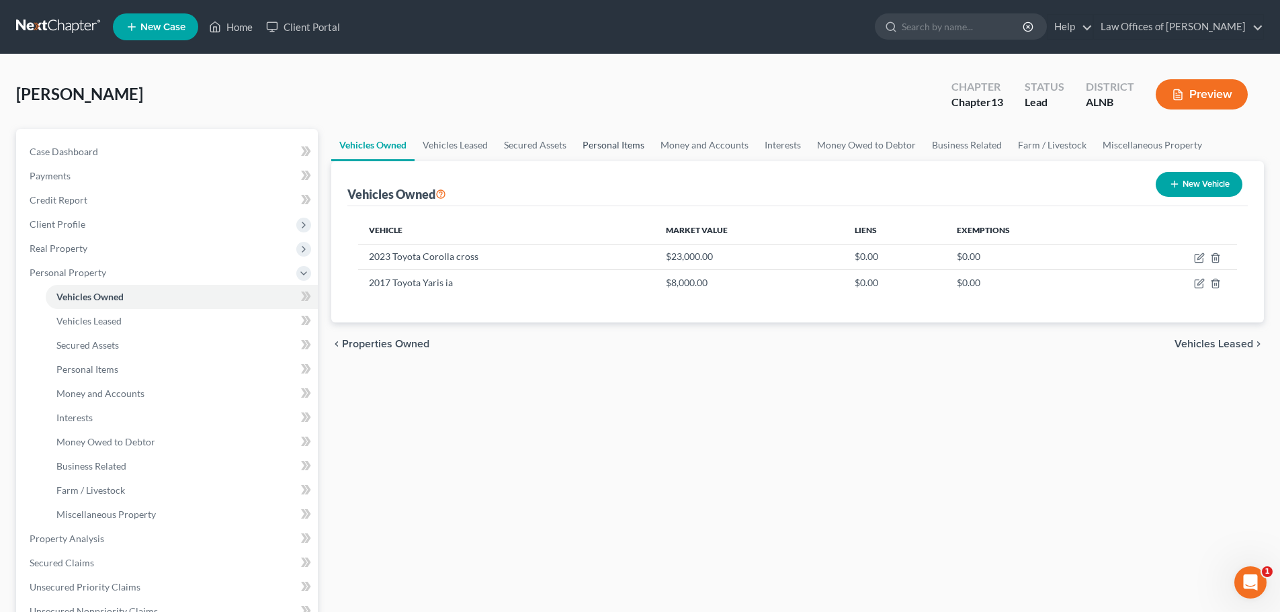
click at [599, 144] on link "Personal Items" at bounding box center [613, 145] width 78 height 32
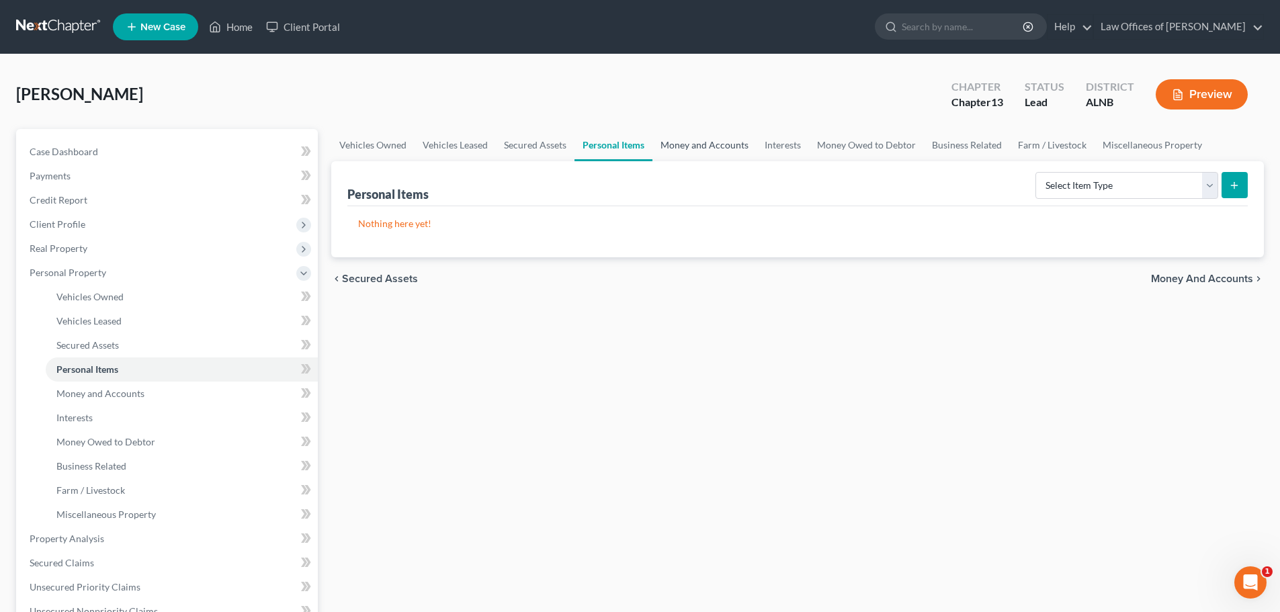
click at [681, 143] on link "Money and Accounts" at bounding box center [704, 145] width 104 height 32
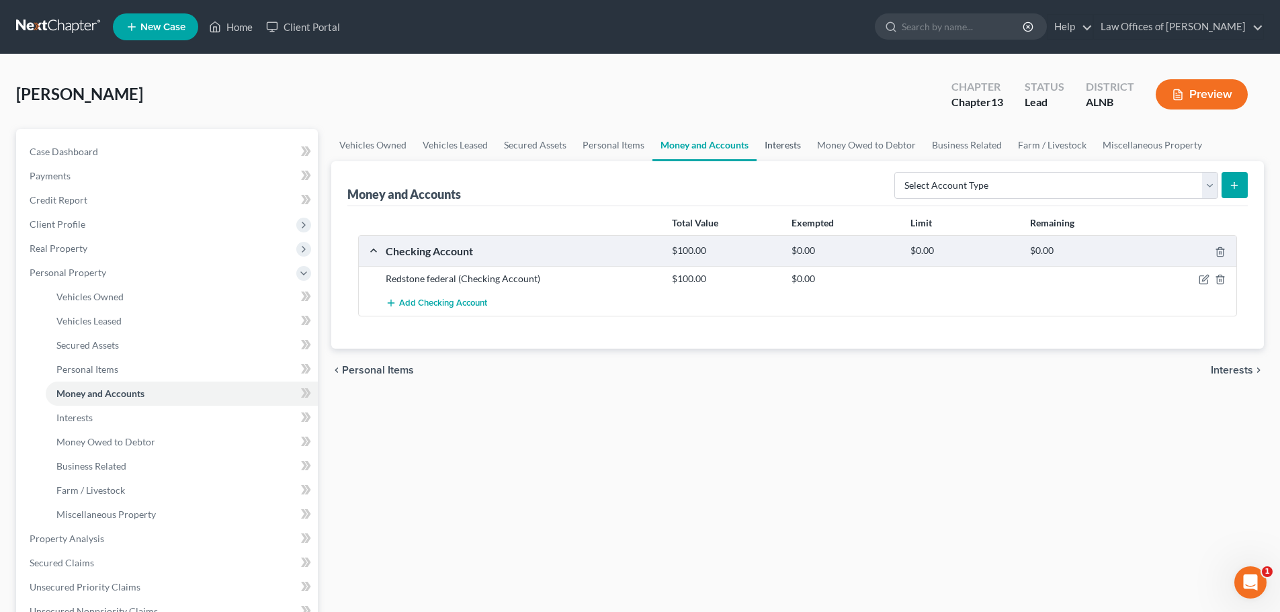
click at [783, 147] on link "Interests" at bounding box center [783, 145] width 52 height 32
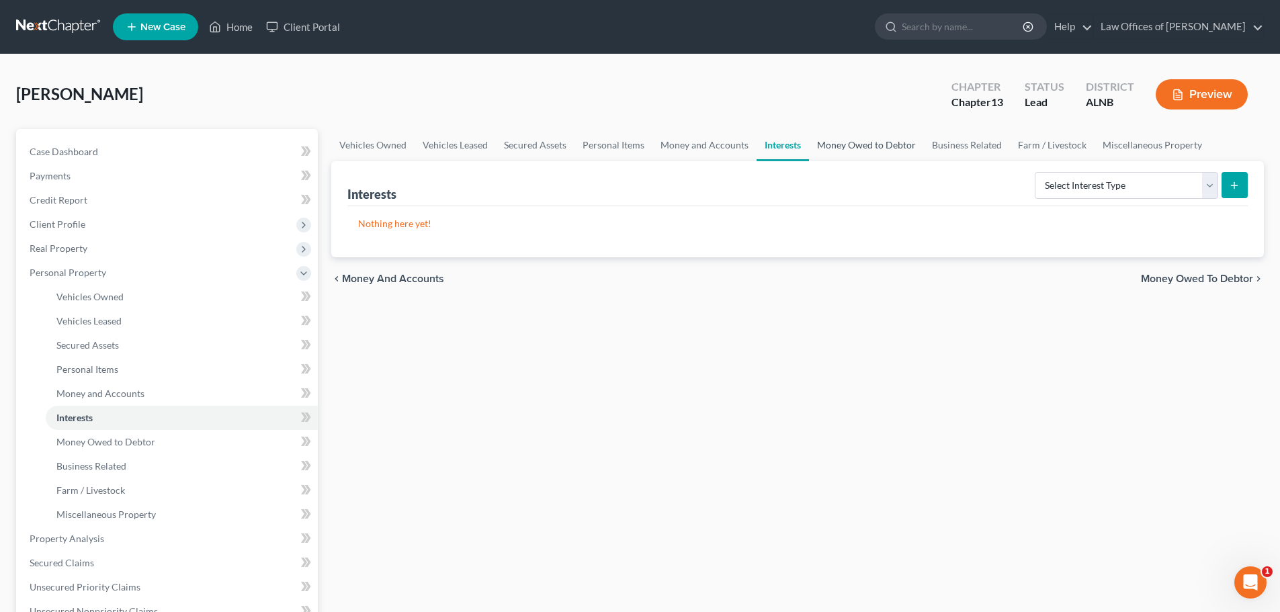
click at [856, 144] on link "Money Owed to Debtor" at bounding box center [866, 145] width 115 height 32
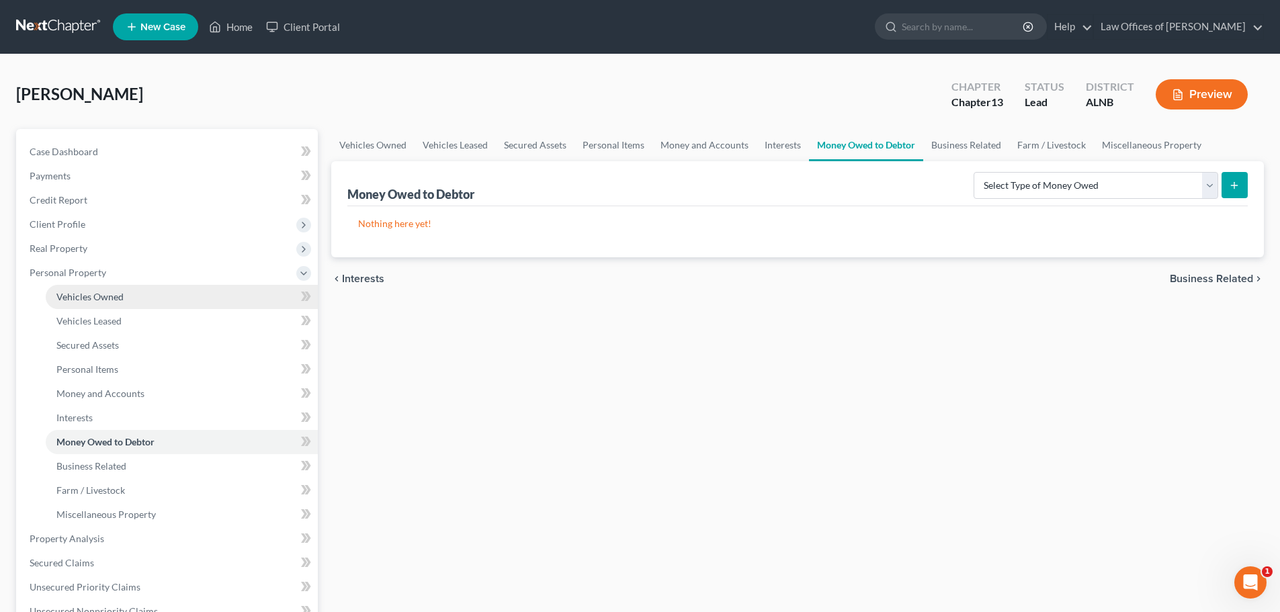
drag, startPoint x: 290, startPoint y: 270, endPoint x: 282, endPoint y: 288, distance: 19.2
click at [290, 270] on span "Personal Property" at bounding box center [168, 273] width 299 height 24
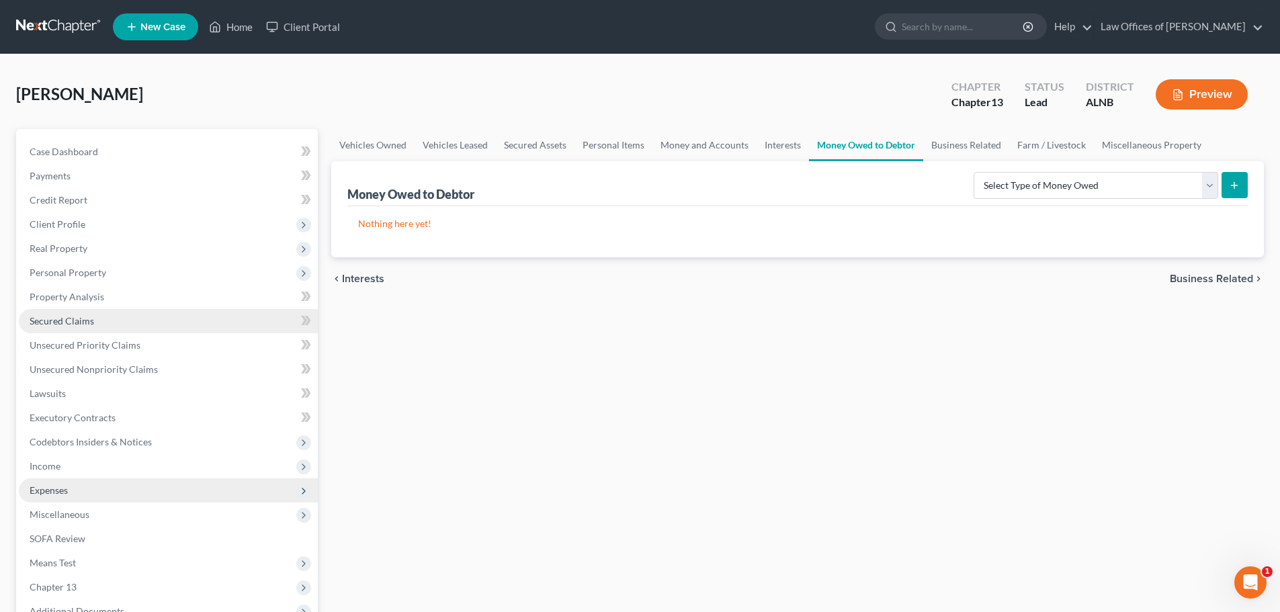
click at [187, 322] on link "Secured Claims" at bounding box center [168, 321] width 299 height 24
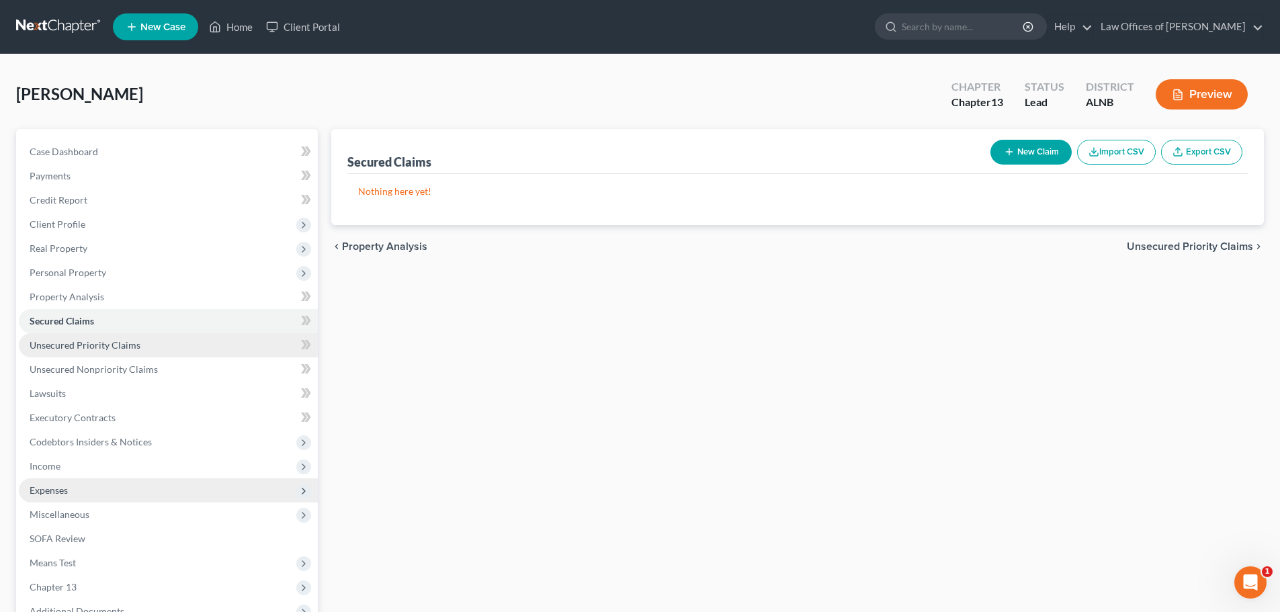
click at [177, 339] on link "Unsecured Priority Claims" at bounding box center [168, 345] width 299 height 24
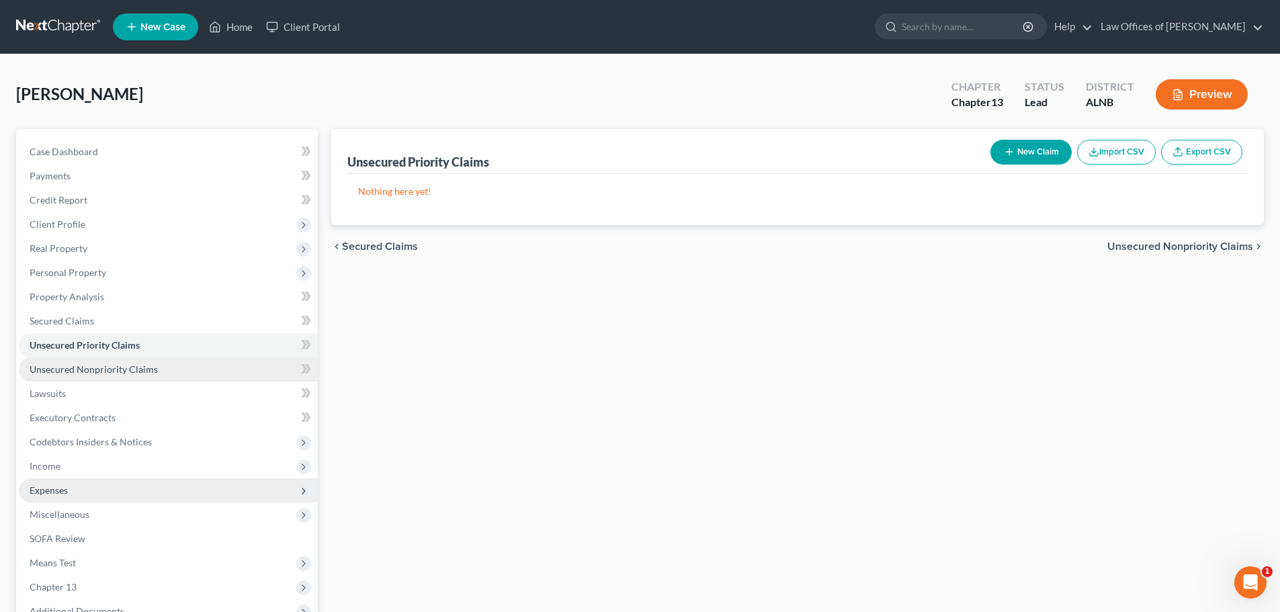
click at [177, 365] on link "Unsecured Nonpriority Claims" at bounding box center [168, 369] width 299 height 24
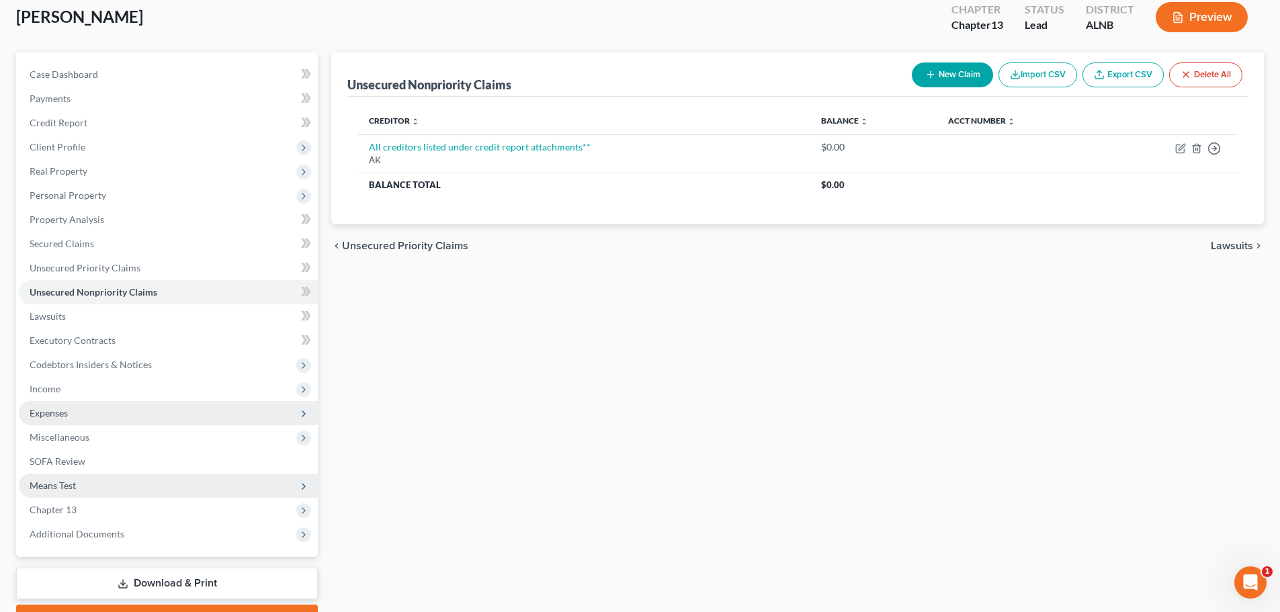
scroll to position [150, 0]
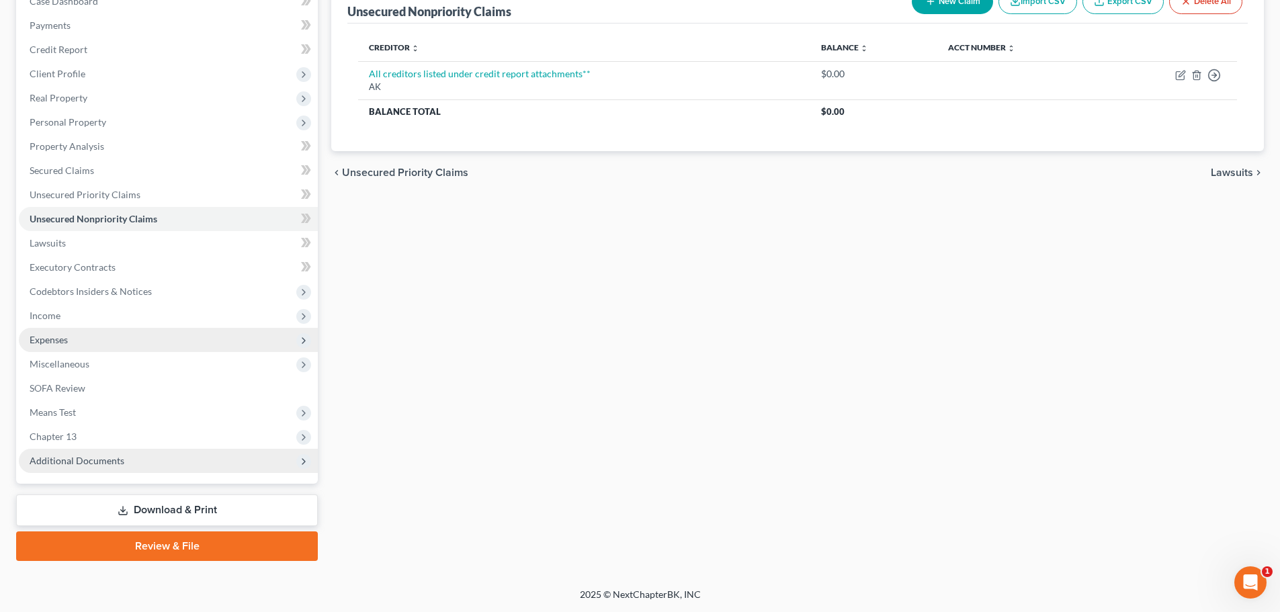
click at [114, 459] on span "Additional Documents" at bounding box center [77, 460] width 95 height 11
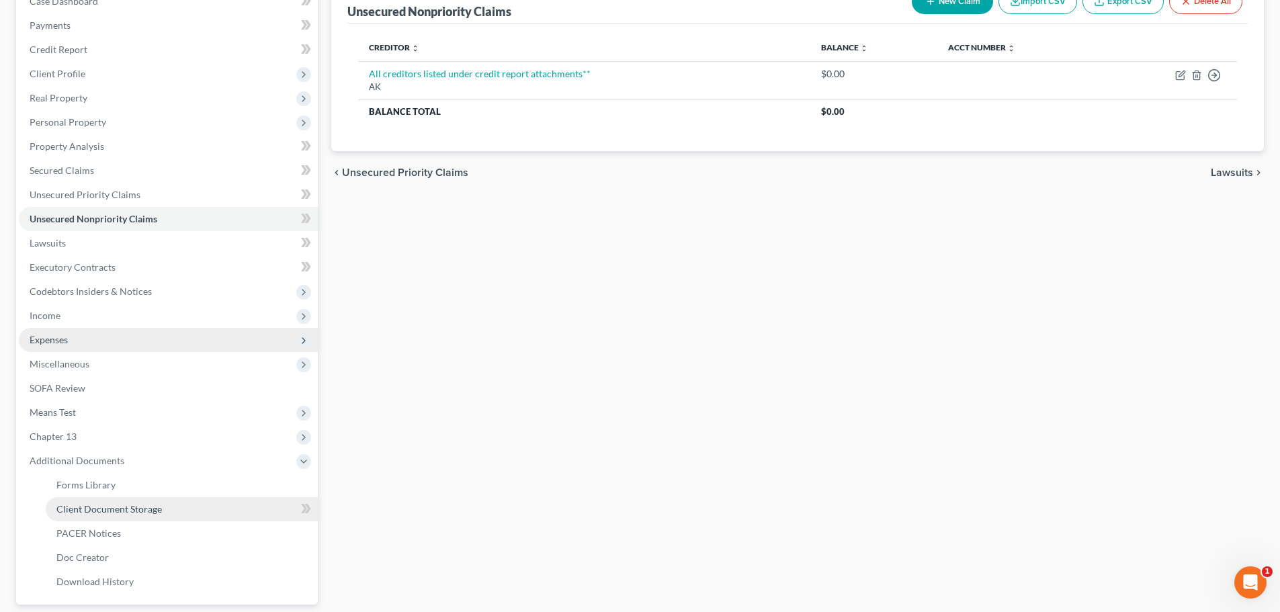
click at [156, 511] on span "Client Document Storage" at bounding box center [108, 508] width 105 height 11
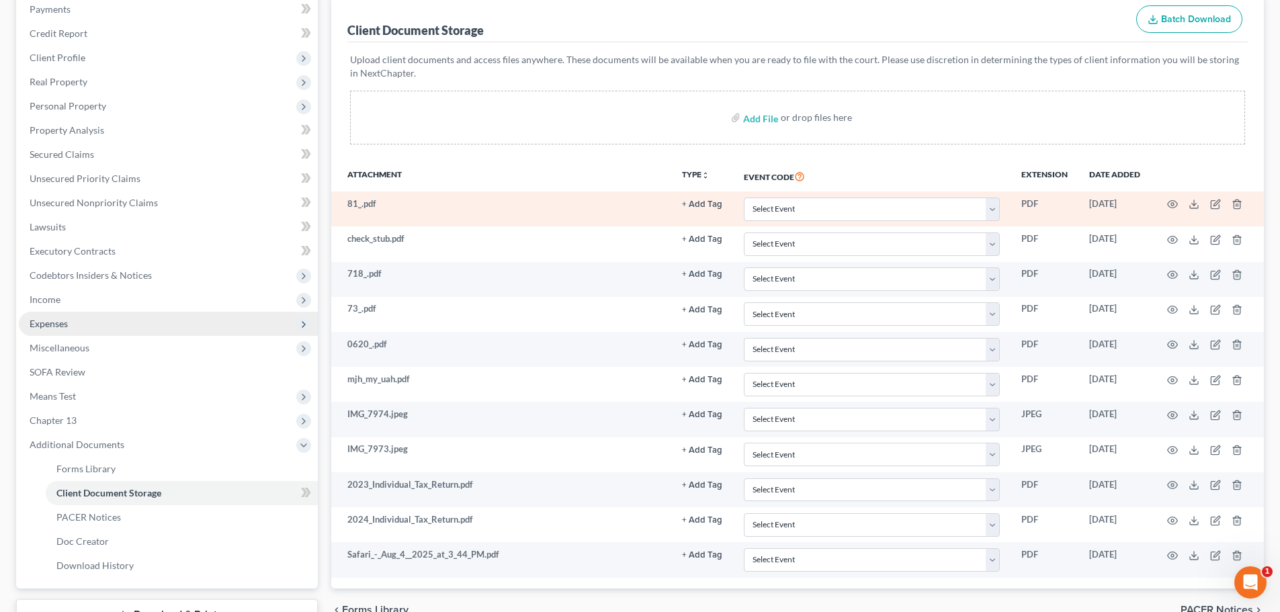
scroll to position [202, 0]
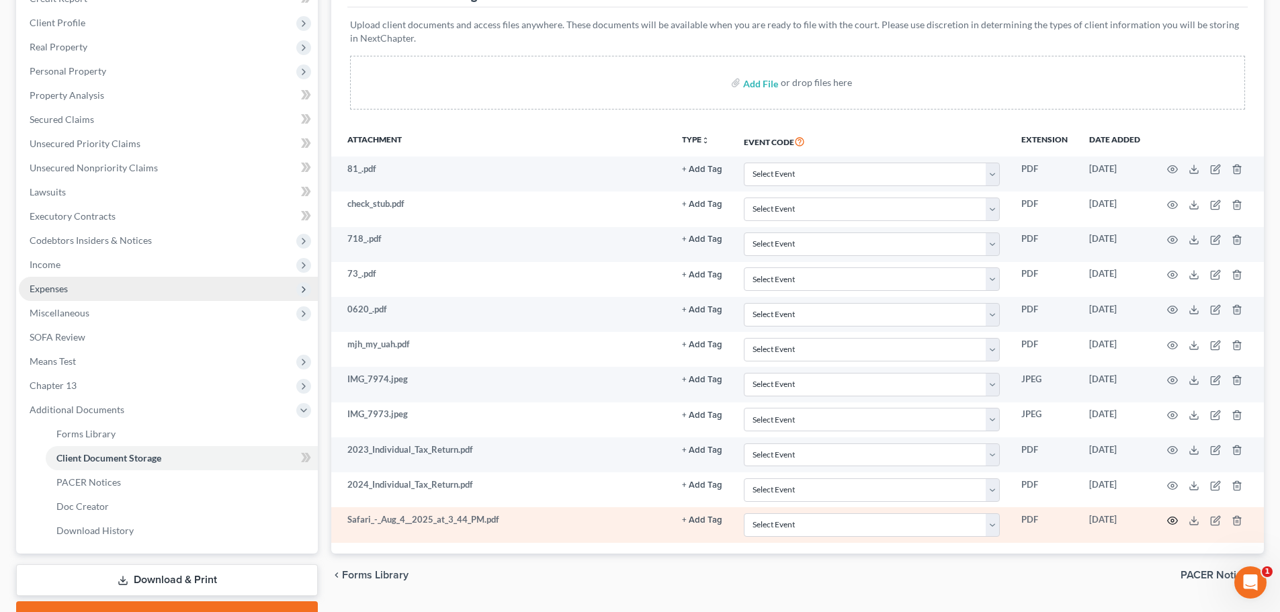
click at [1176, 522] on icon "button" at bounding box center [1172, 520] width 11 height 11
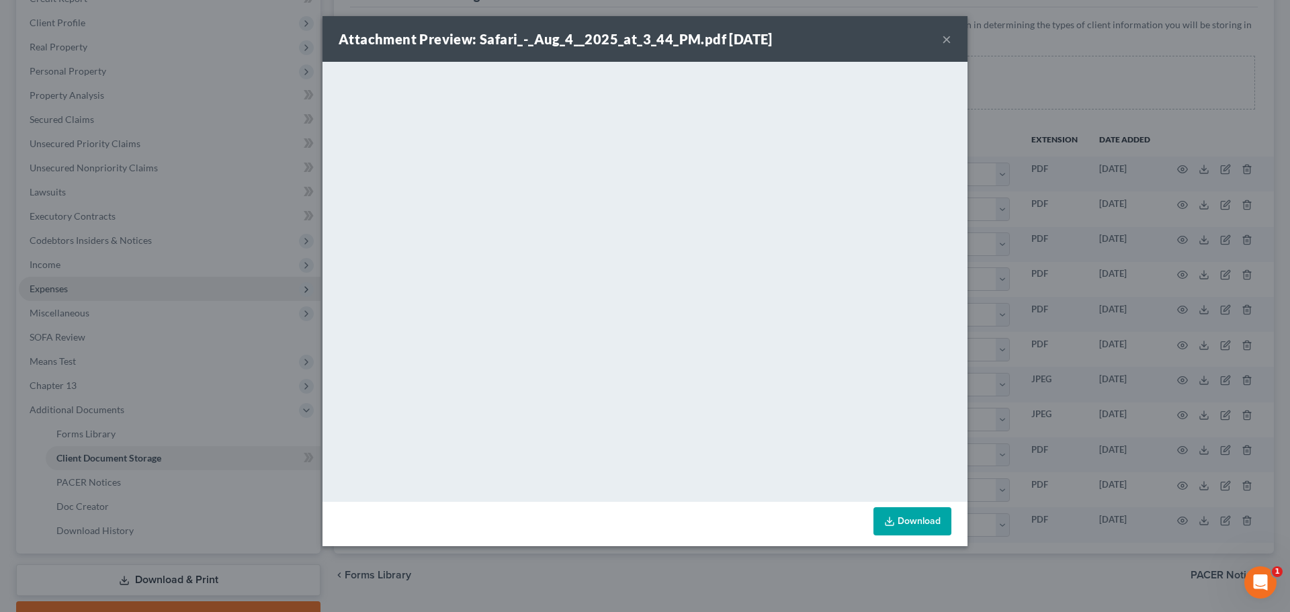
click at [918, 517] on link "Download" at bounding box center [912, 521] width 78 height 28
click at [949, 39] on button "×" at bounding box center [946, 39] width 9 height 16
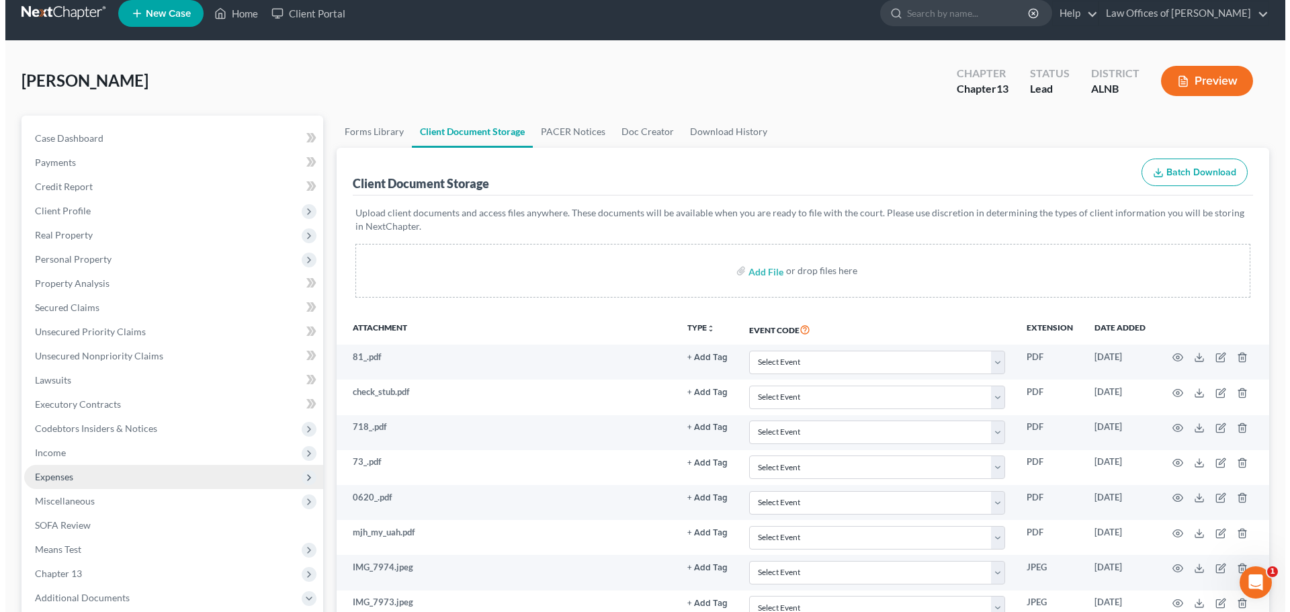
scroll to position [0, 0]
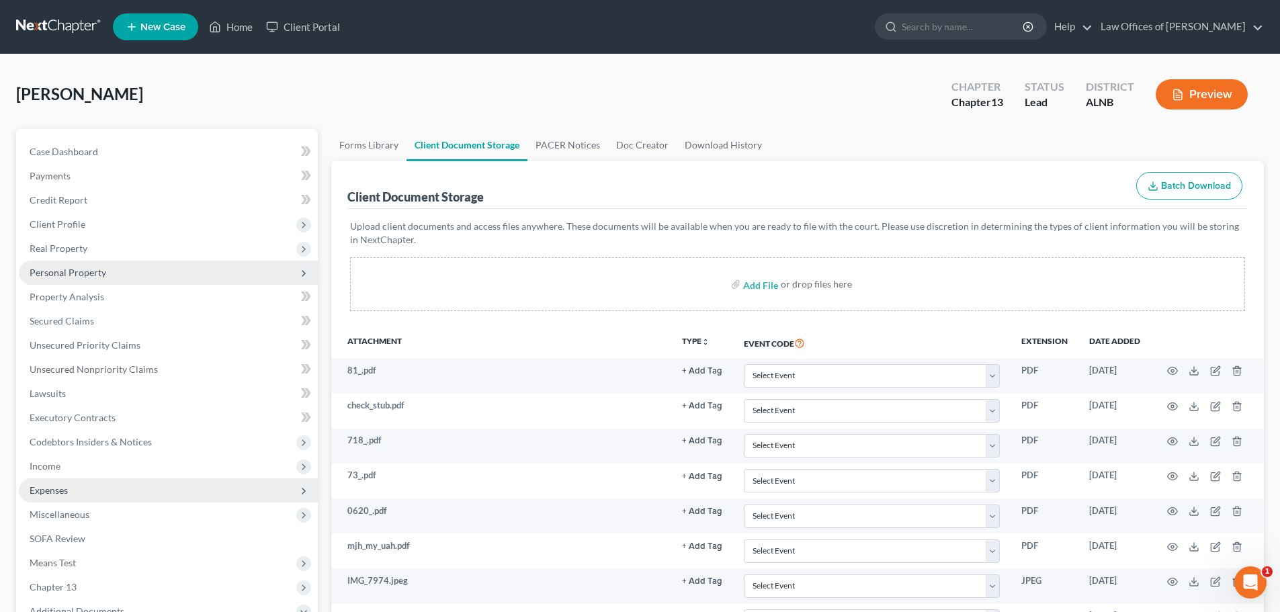
drag, startPoint x: 86, startPoint y: 275, endPoint x: 93, endPoint y: 272, distance: 7.5
click at [86, 275] on span "Personal Property" at bounding box center [68, 272] width 77 height 11
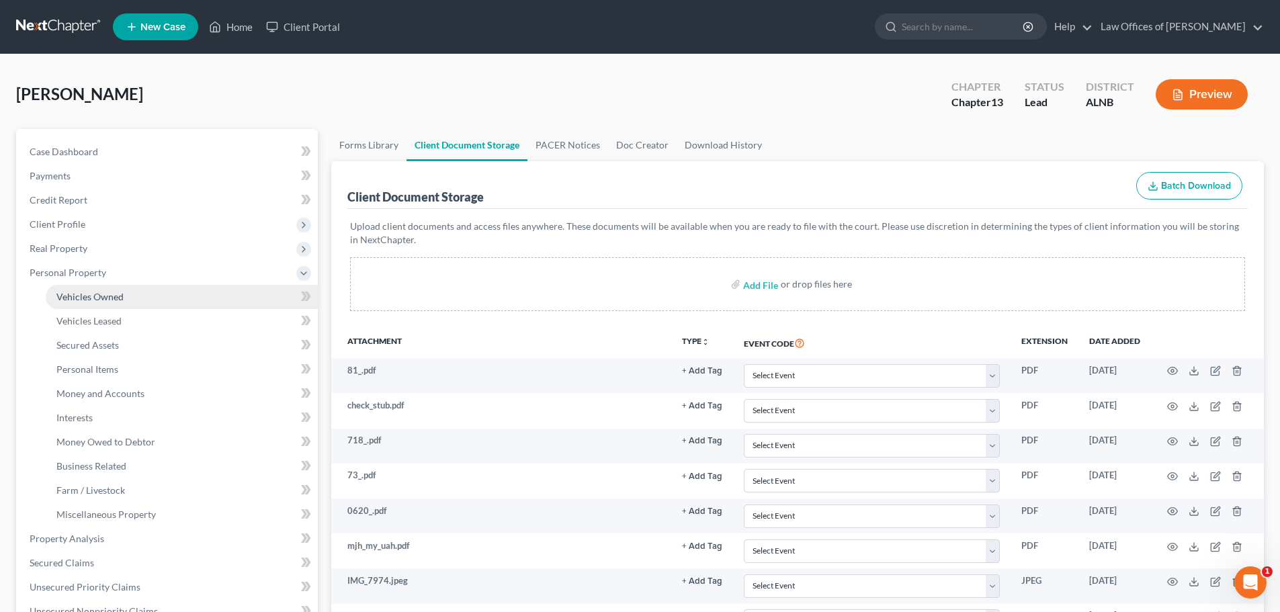
click at [153, 298] on link "Vehicles Owned" at bounding box center [182, 297] width 272 height 24
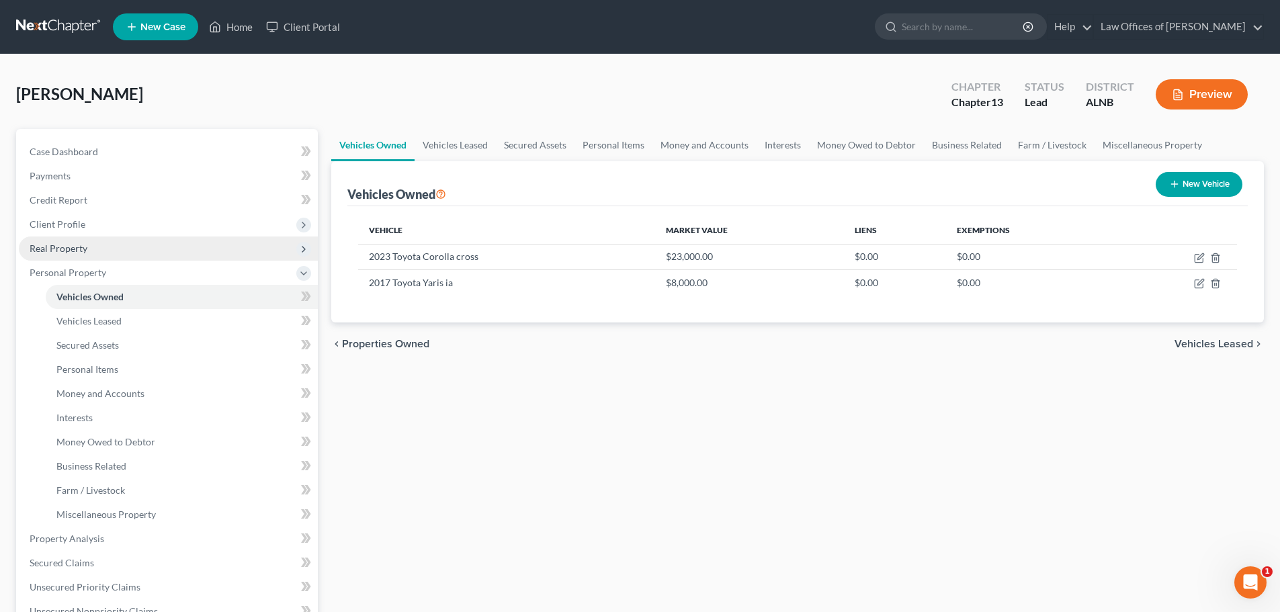
click at [122, 247] on span "Real Property" at bounding box center [168, 248] width 299 height 24
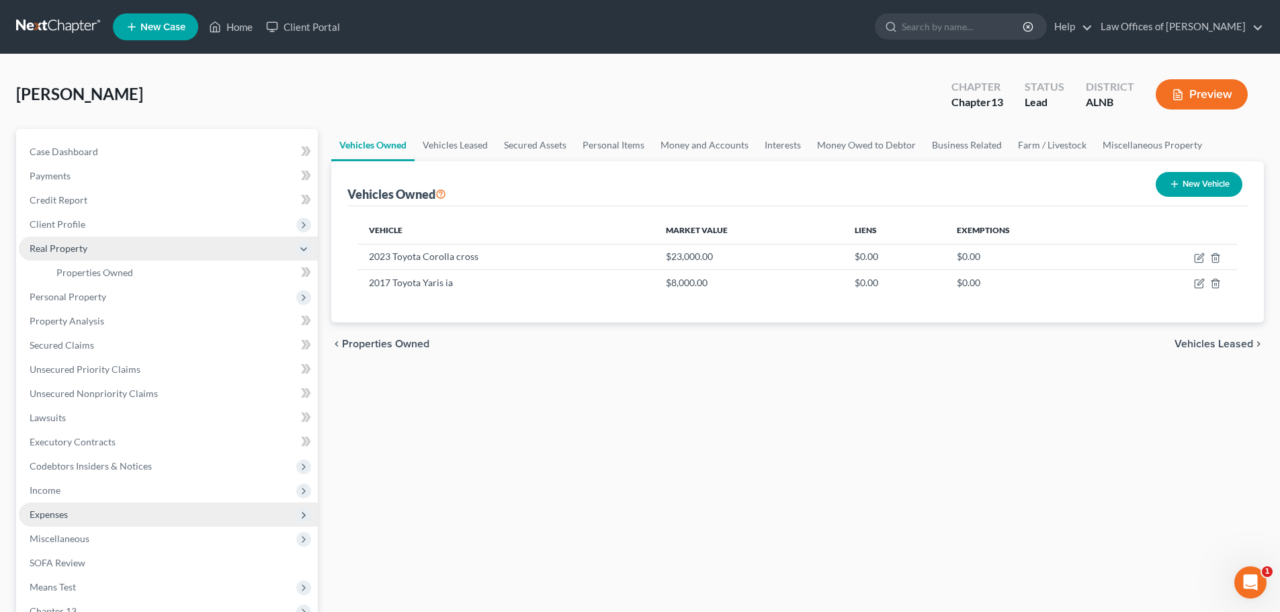
click at [294, 251] on span "Real Property" at bounding box center [168, 248] width 299 height 24
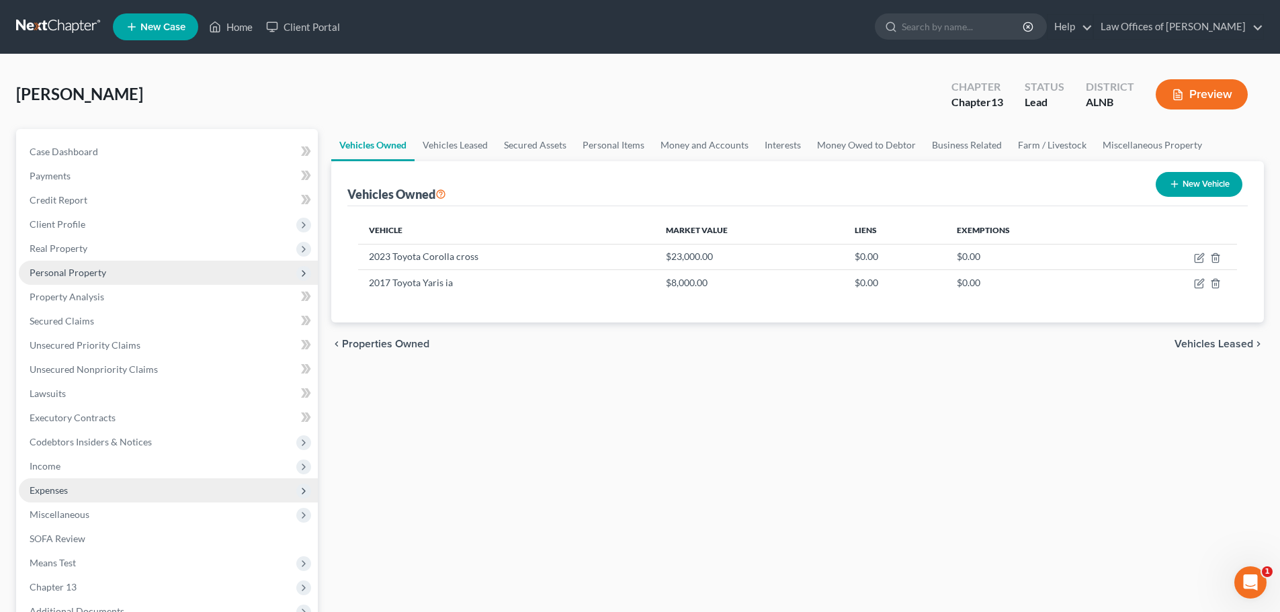
click at [137, 271] on span "Personal Property" at bounding box center [168, 273] width 299 height 24
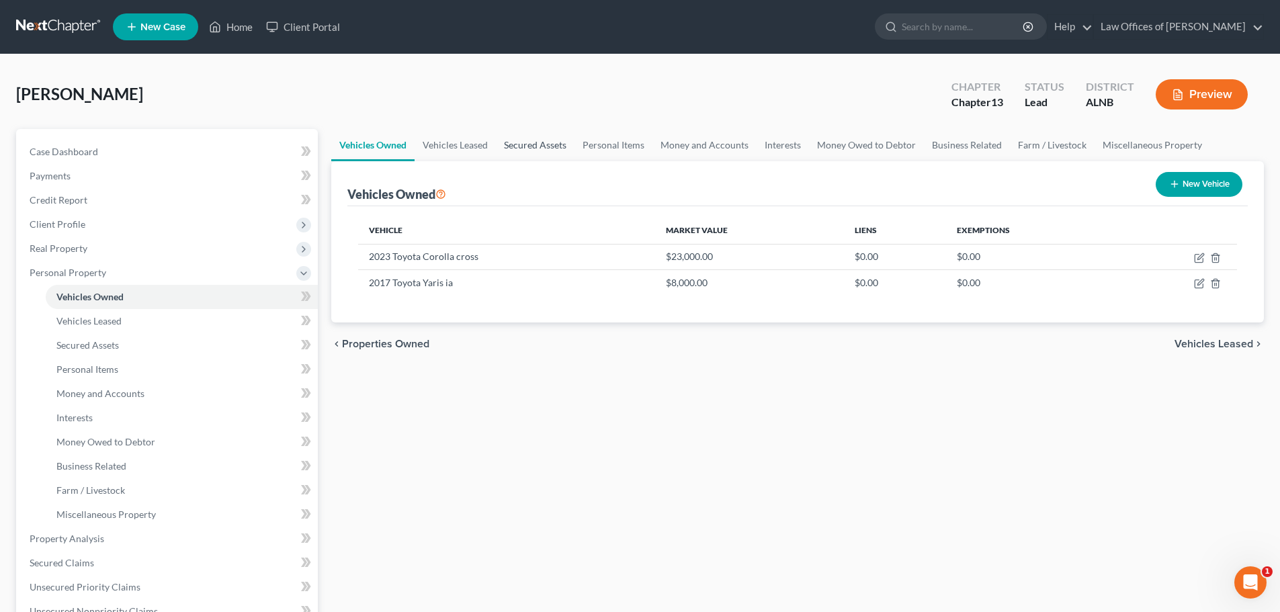
click at [526, 148] on link "Secured Assets" at bounding box center [535, 145] width 79 height 32
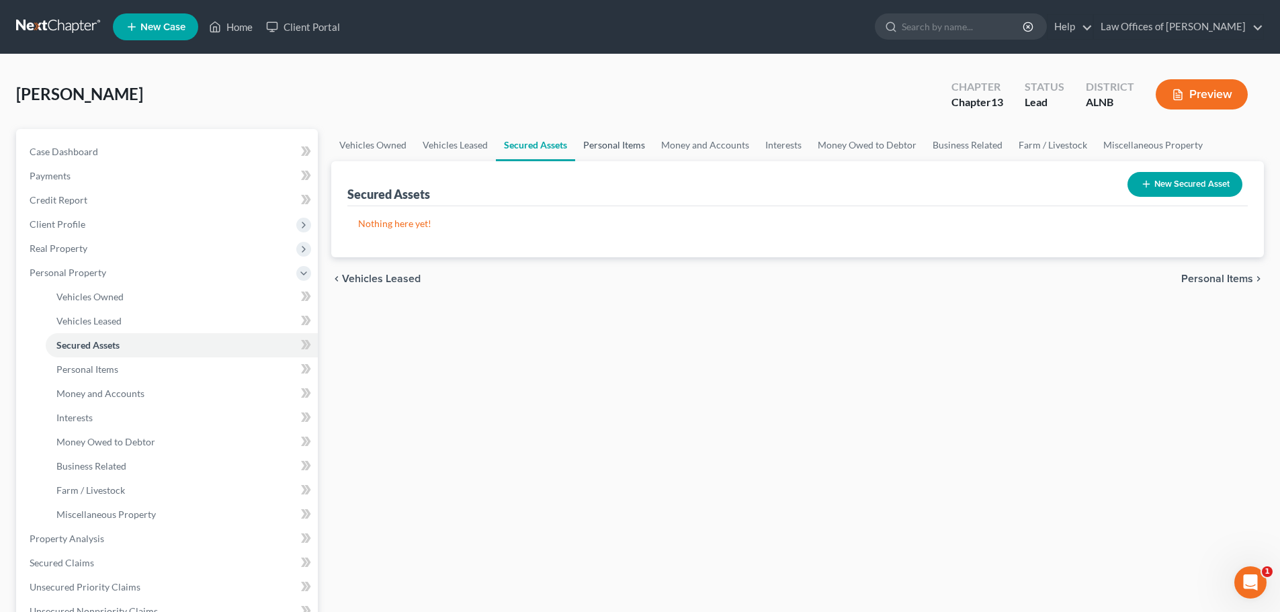
click at [609, 143] on link "Personal Items" at bounding box center [614, 145] width 78 height 32
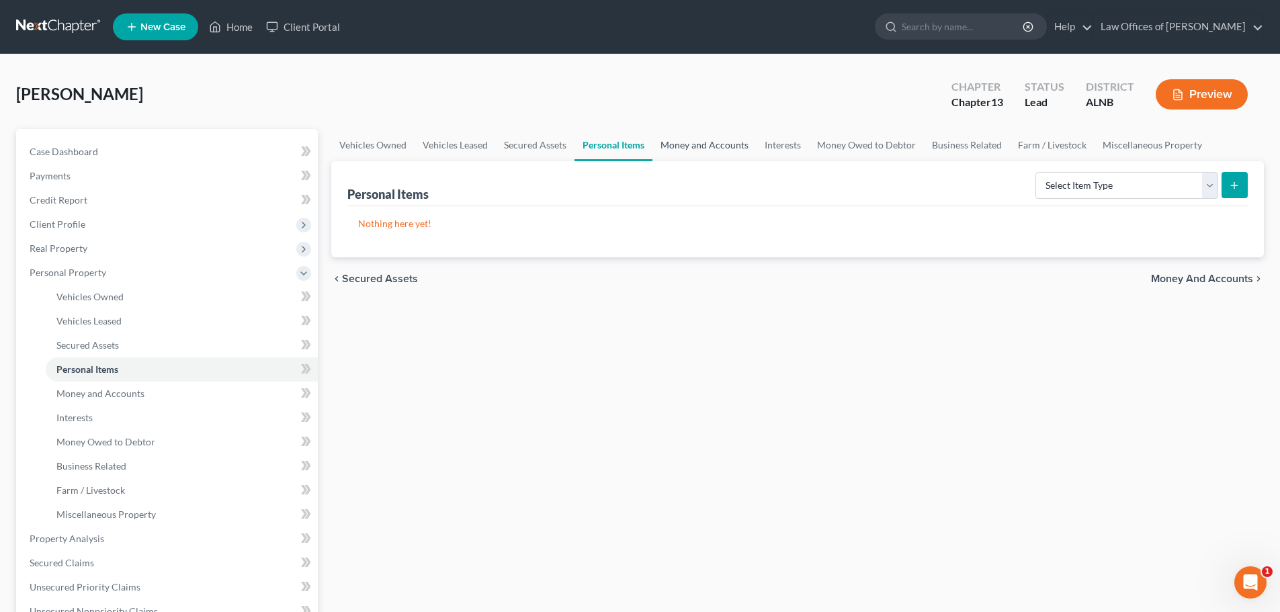
click at [731, 144] on link "Money and Accounts" at bounding box center [704, 145] width 104 height 32
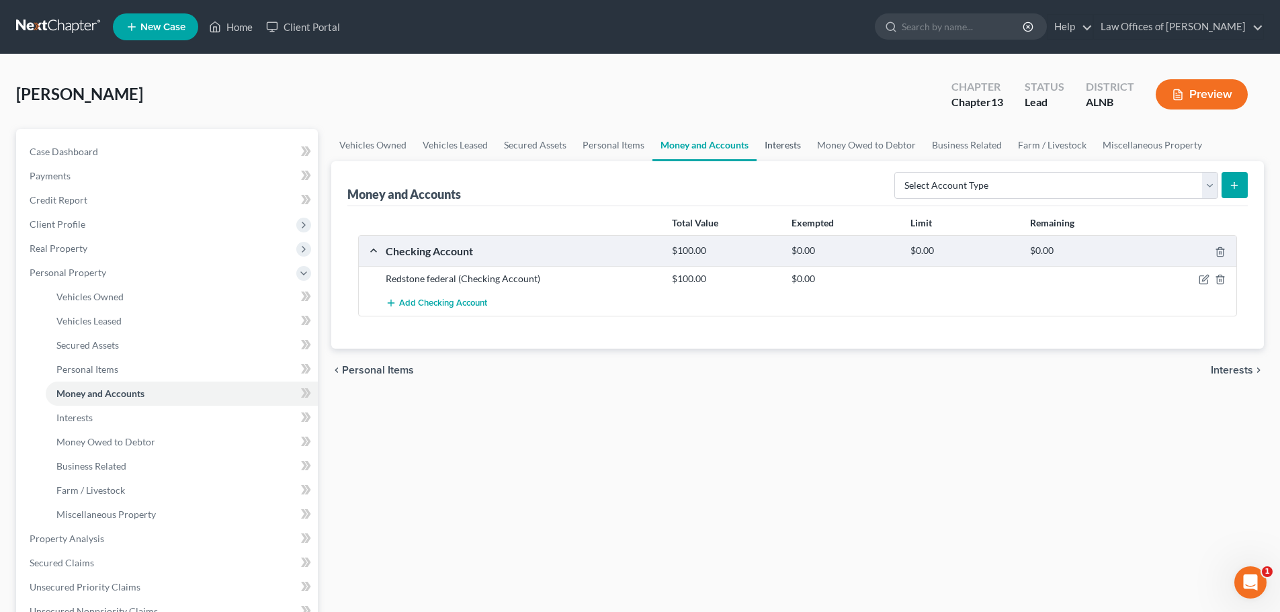
click at [772, 144] on link "Interests" at bounding box center [783, 145] width 52 height 32
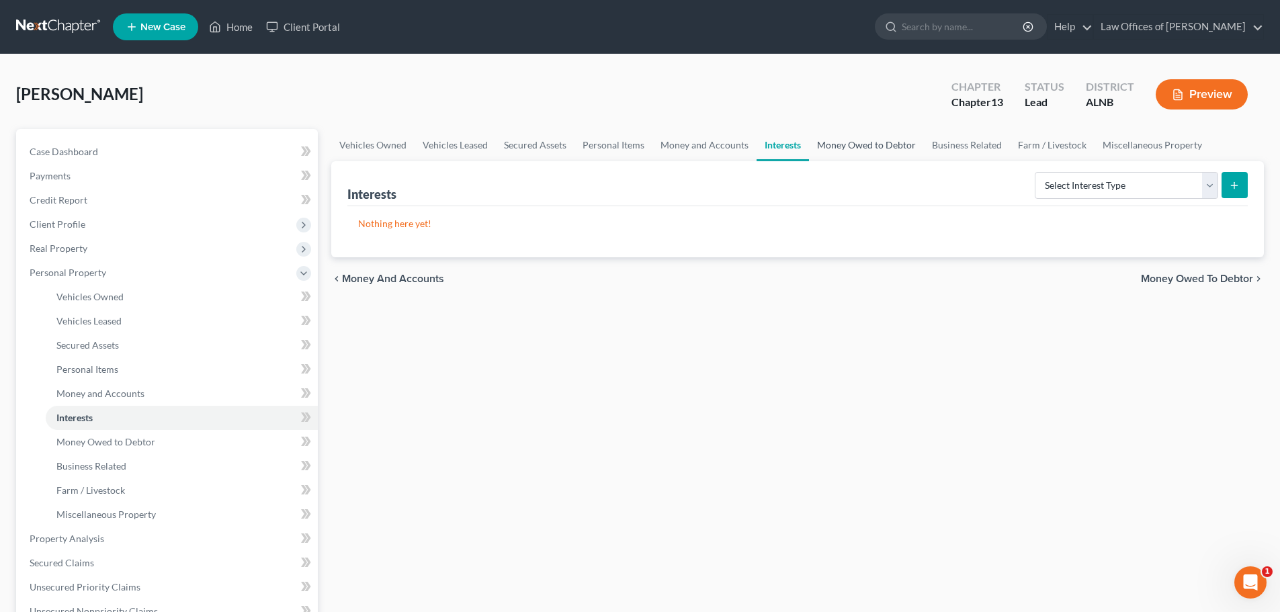
click at [839, 143] on link "Money Owed to Debtor" at bounding box center [866, 145] width 115 height 32
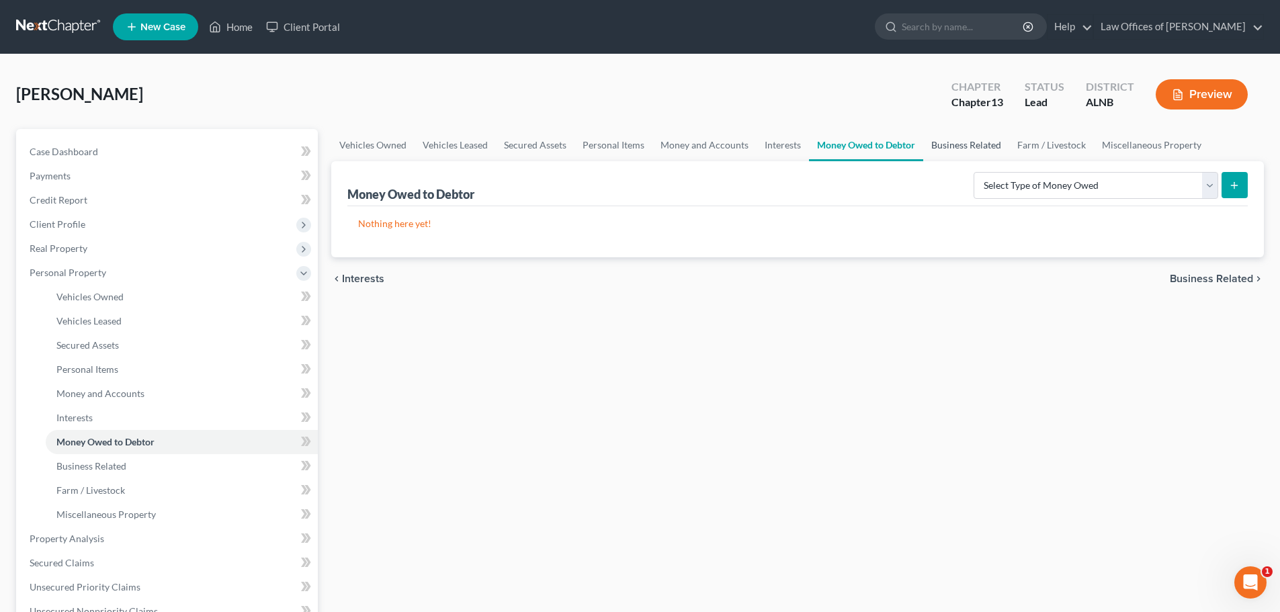
click at [947, 145] on link "Business Related" at bounding box center [966, 145] width 86 height 32
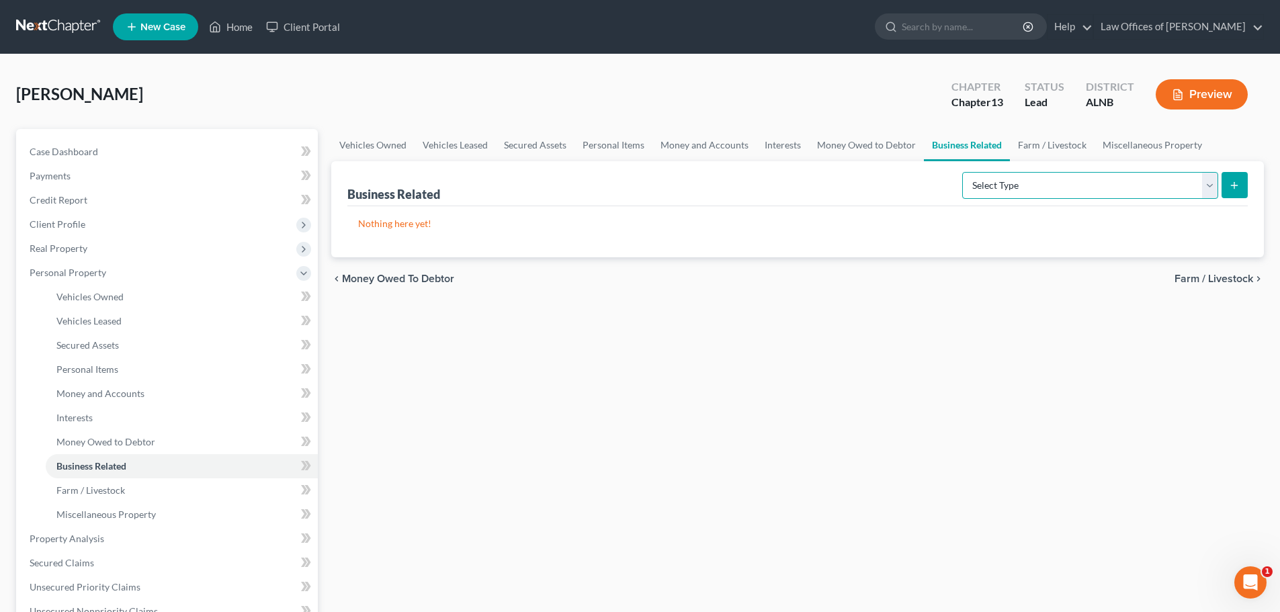
click at [1210, 191] on select "Select Type Customer Lists (A/B: 43) Franchises (A/B: 27) Inventory (A/B: 41) L…" at bounding box center [1090, 185] width 256 height 27
click at [868, 146] on link "Money Owed to Debtor" at bounding box center [866, 145] width 115 height 32
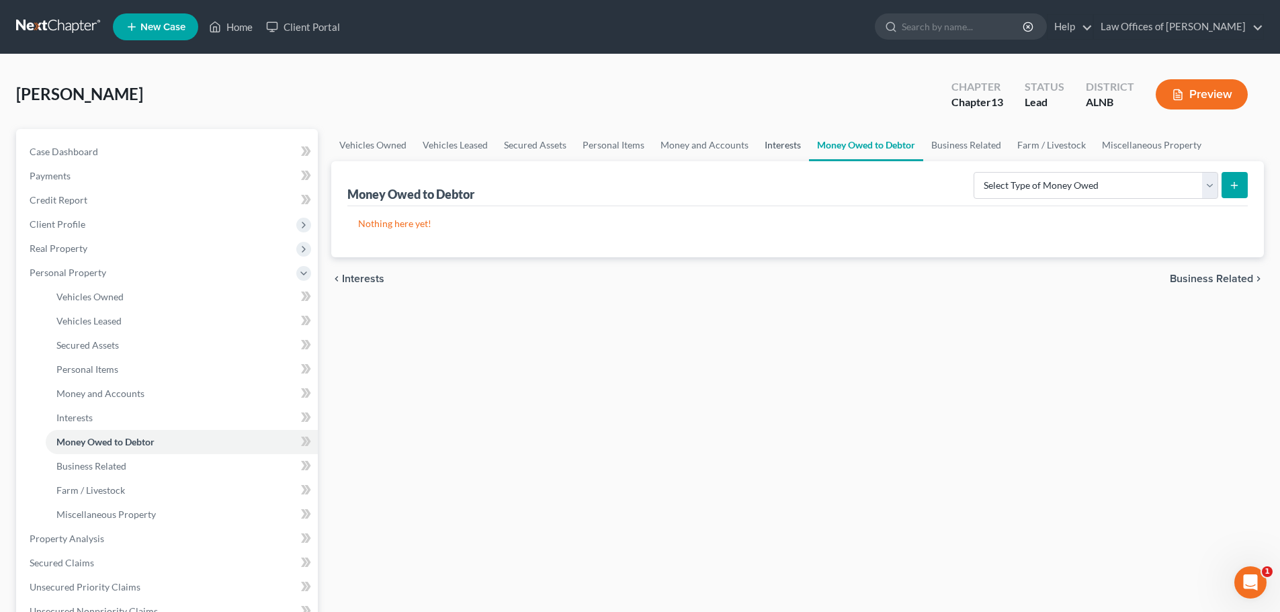
click at [783, 147] on link "Interests" at bounding box center [783, 145] width 52 height 32
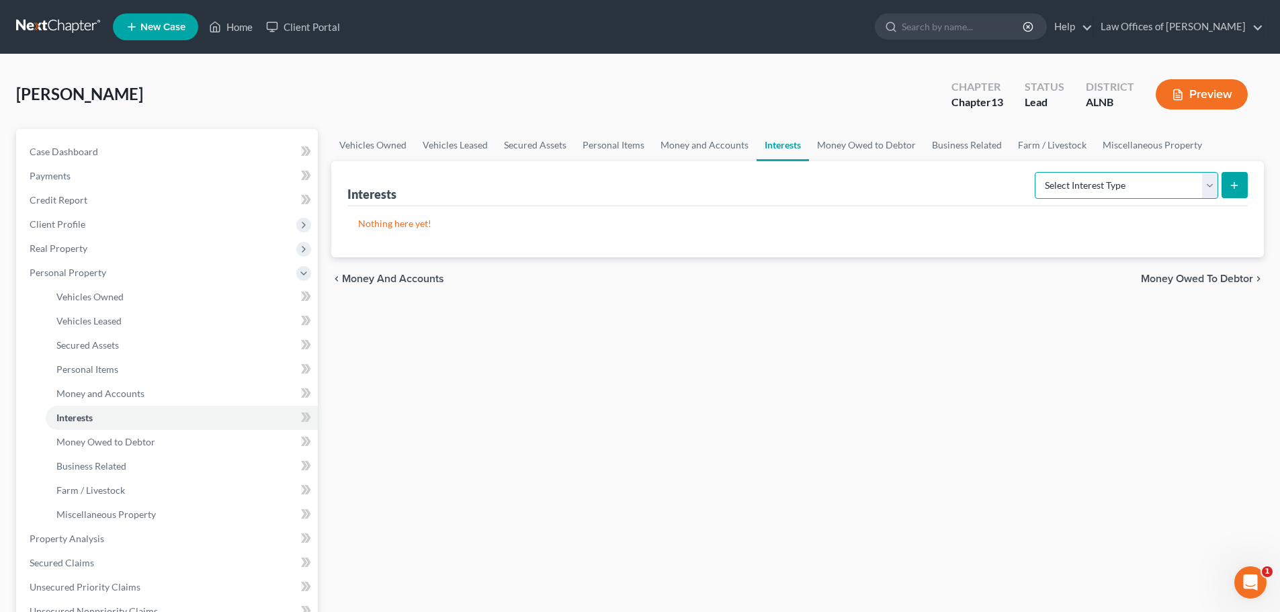
click at [1211, 183] on select "Select Interest Type 401K (A/B: 21) Annuity (A/B: 23) Bond (A/B: 18) Education …" at bounding box center [1126, 185] width 183 height 27
drag, startPoint x: 702, startPoint y: 144, endPoint x: 714, endPoint y: 149, distance: 12.4
click at [702, 144] on link "Money and Accounts" at bounding box center [704, 145] width 104 height 32
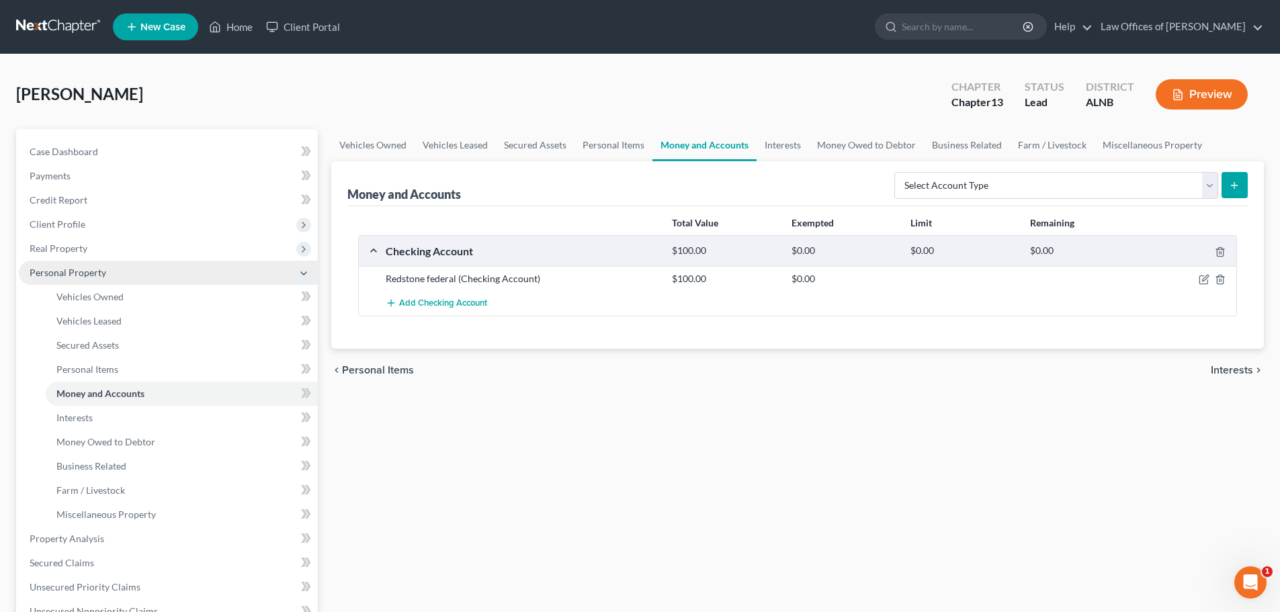
click at [300, 273] on icon at bounding box center [303, 273] width 11 height 11
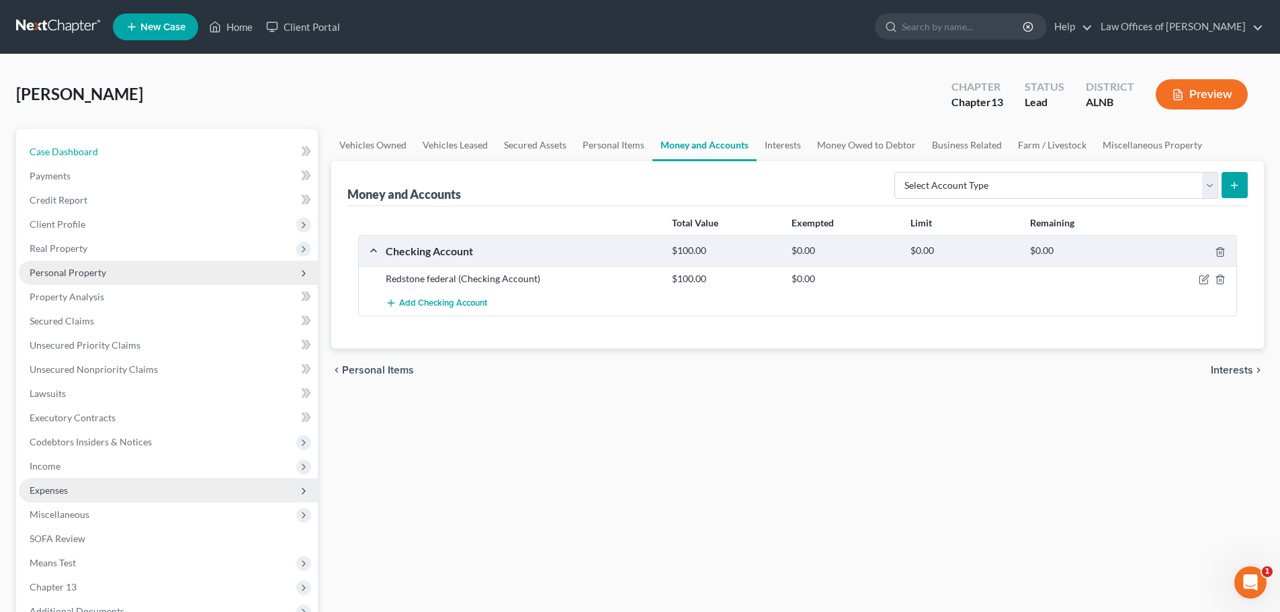
drag, startPoint x: 77, startPoint y: 146, endPoint x: 341, endPoint y: 107, distance: 267.0
click at [77, 146] on span "Case Dashboard" at bounding box center [64, 151] width 69 height 11
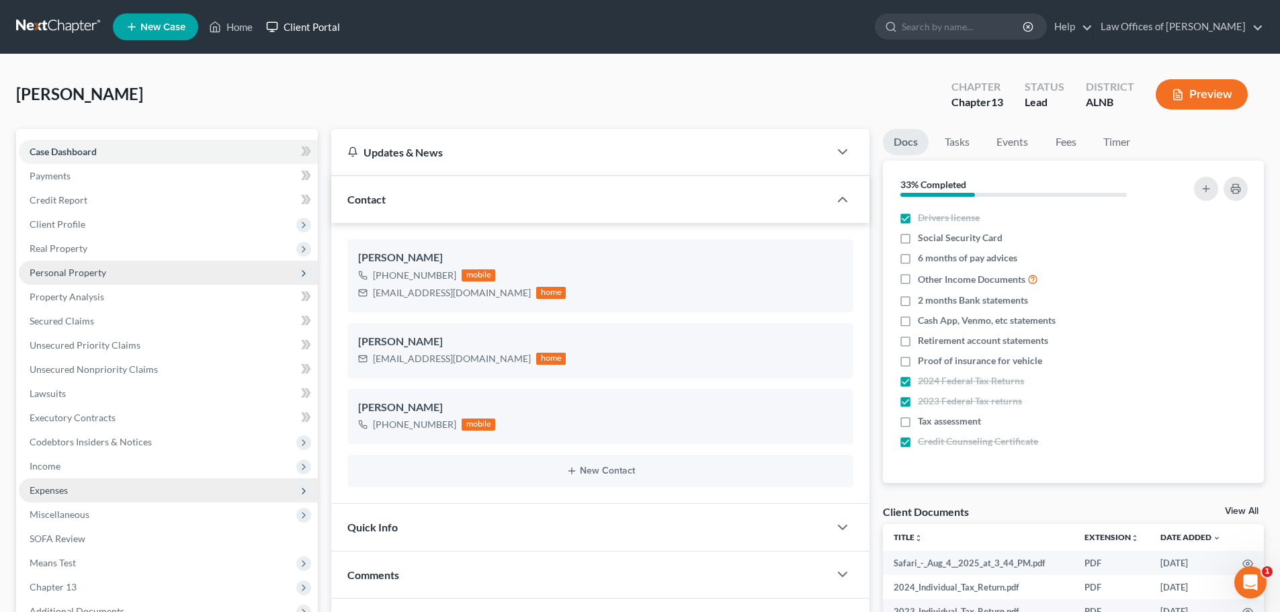
click at [318, 24] on link "Client Portal" at bounding box center [302, 27] width 87 height 24
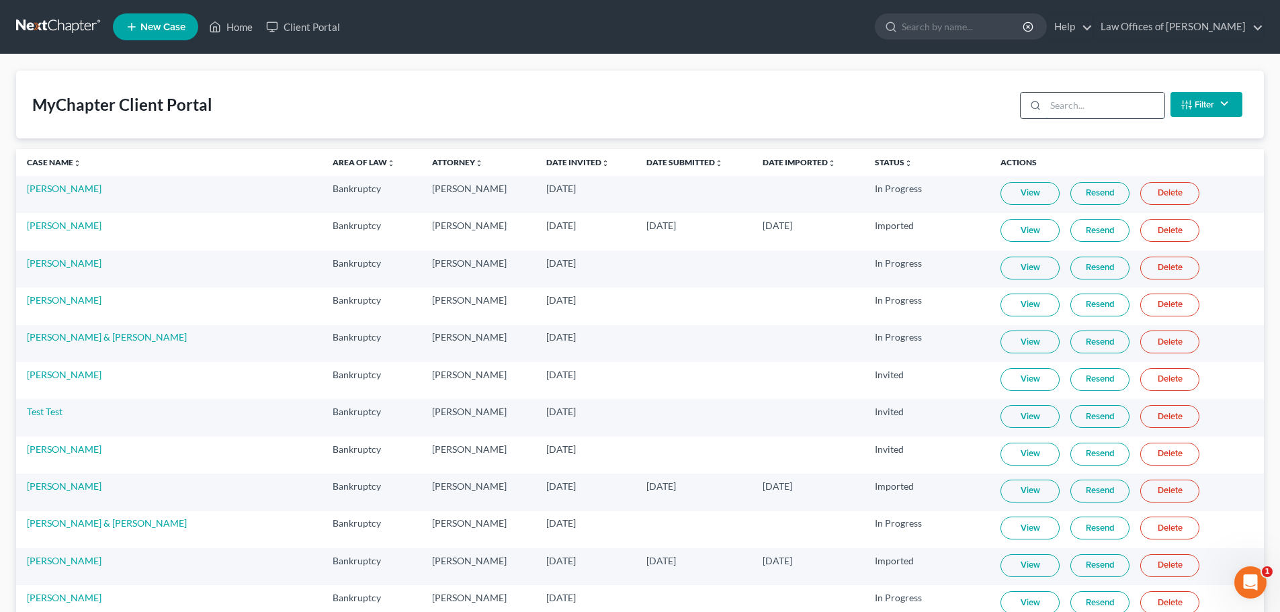
click at [1117, 105] on input "search" at bounding box center [1104, 106] width 119 height 26
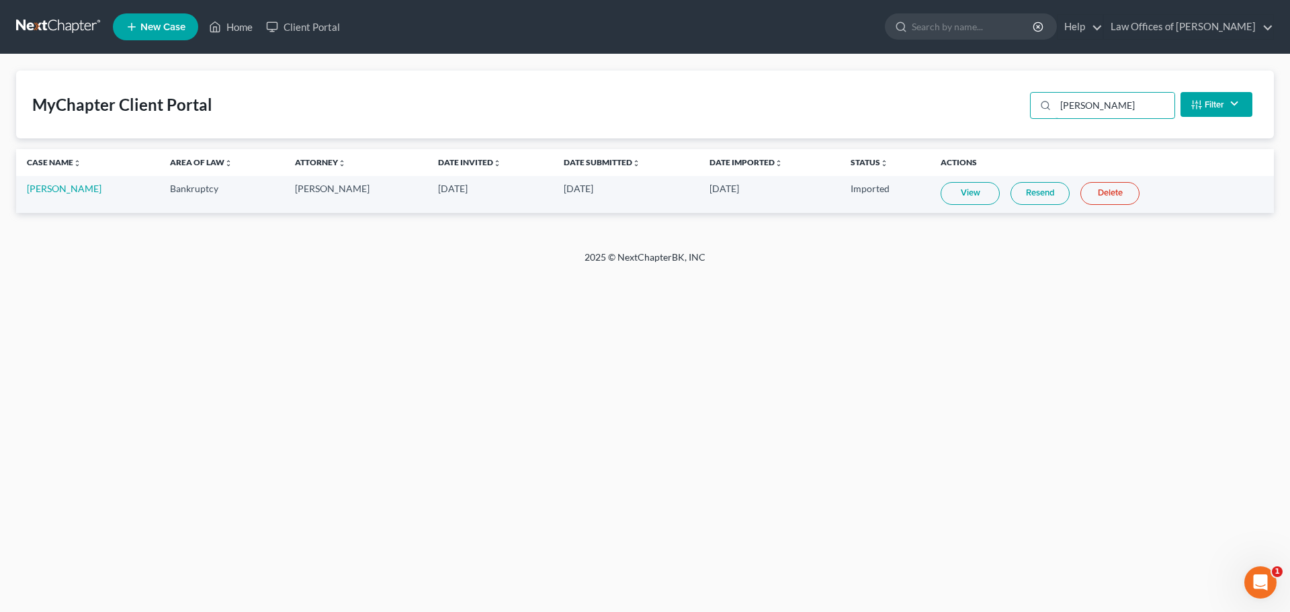
type input "harden"
click at [1027, 197] on link "Resend" at bounding box center [1039, 193] width 59 height 23
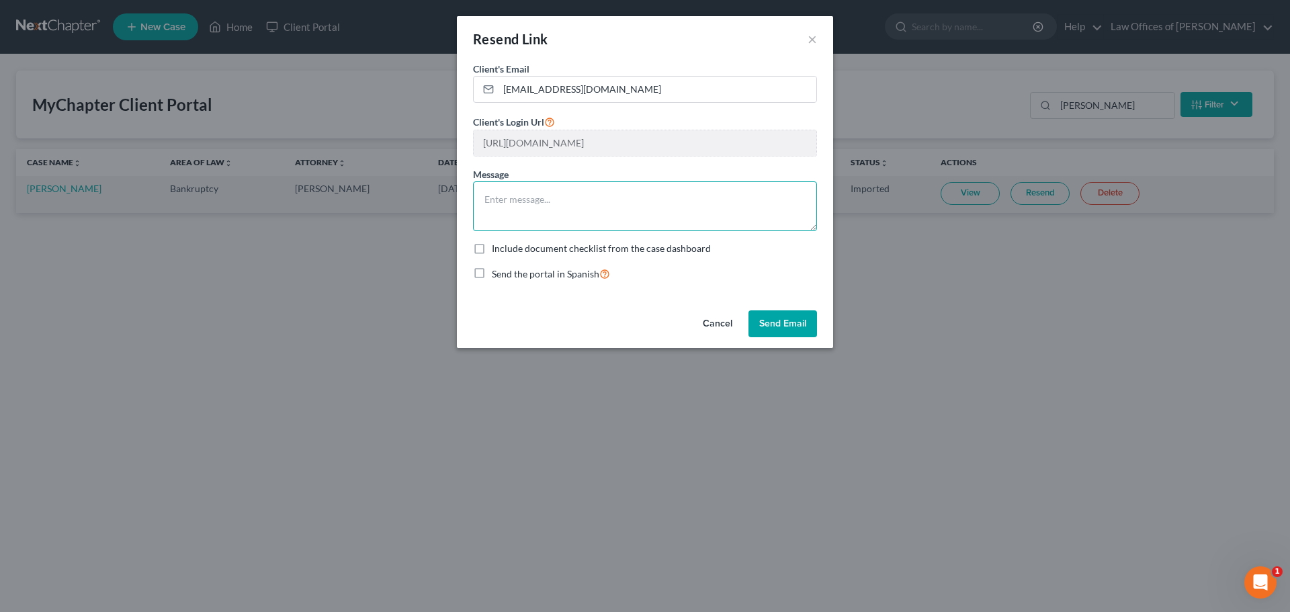
click at [568, 196] on textarea at bounding box center [645, 206] width 344 height 50
paste textarea "The creditors need to be placed in the claims area with their mailing addresses…"
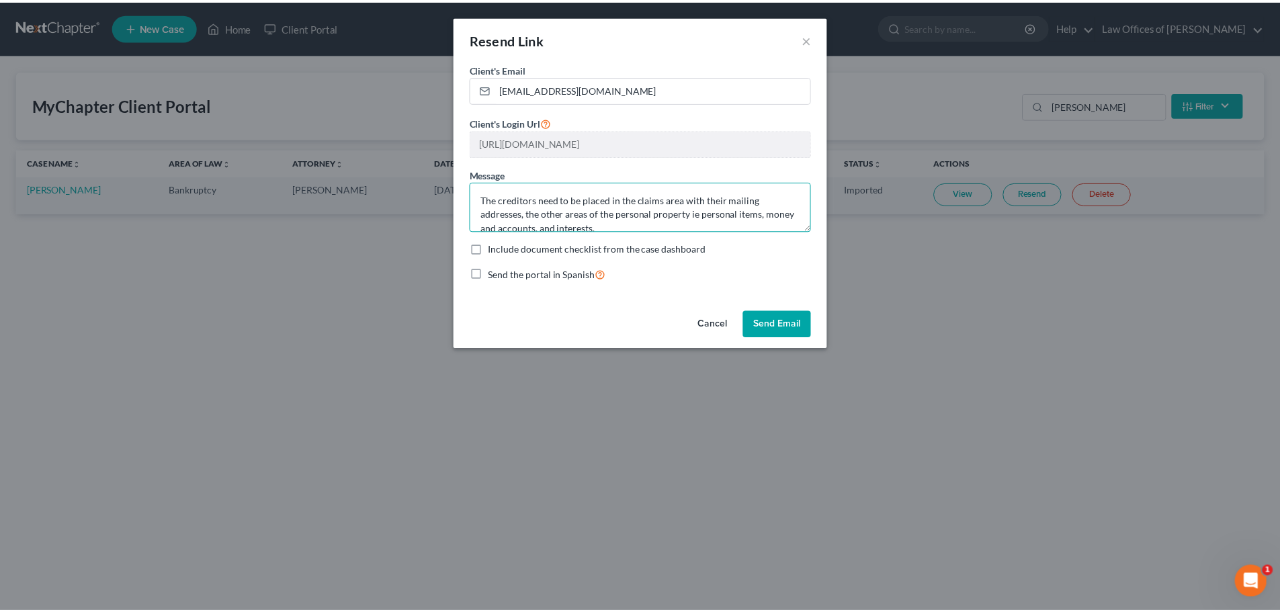
scroll to position [3, 0]
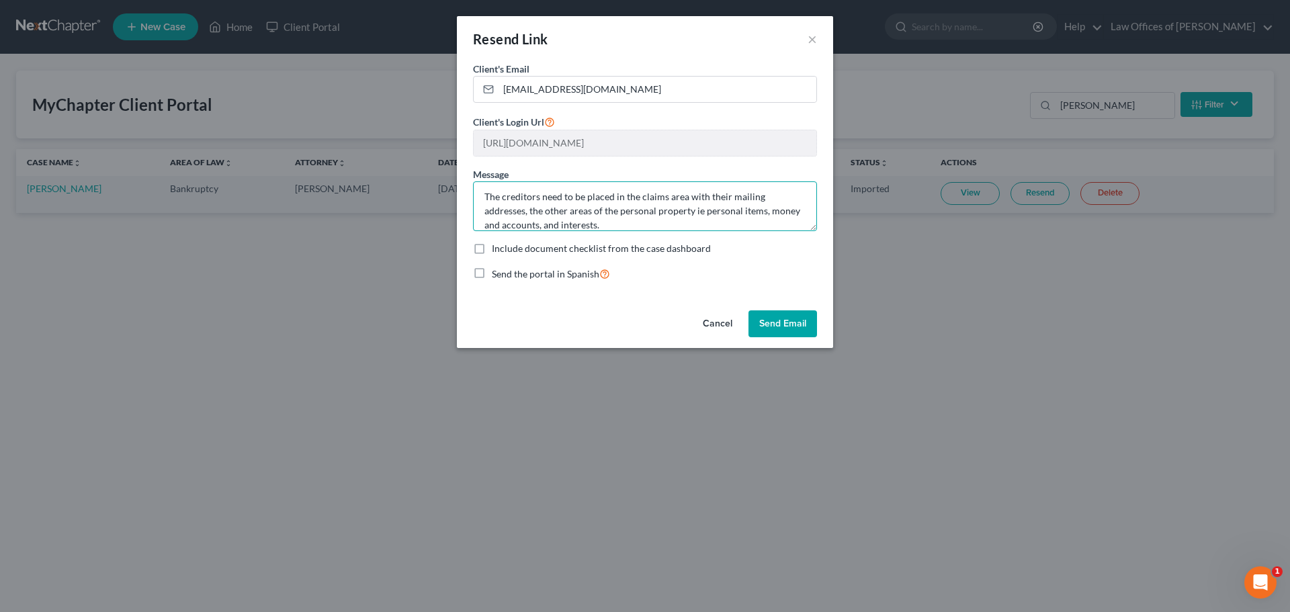
type textarea "The creditors need to be placed in the claims area with their mailing addresses…"
click at [788, 319] on button "Send Email" at bounding box center [782, 323] width 69 height 27
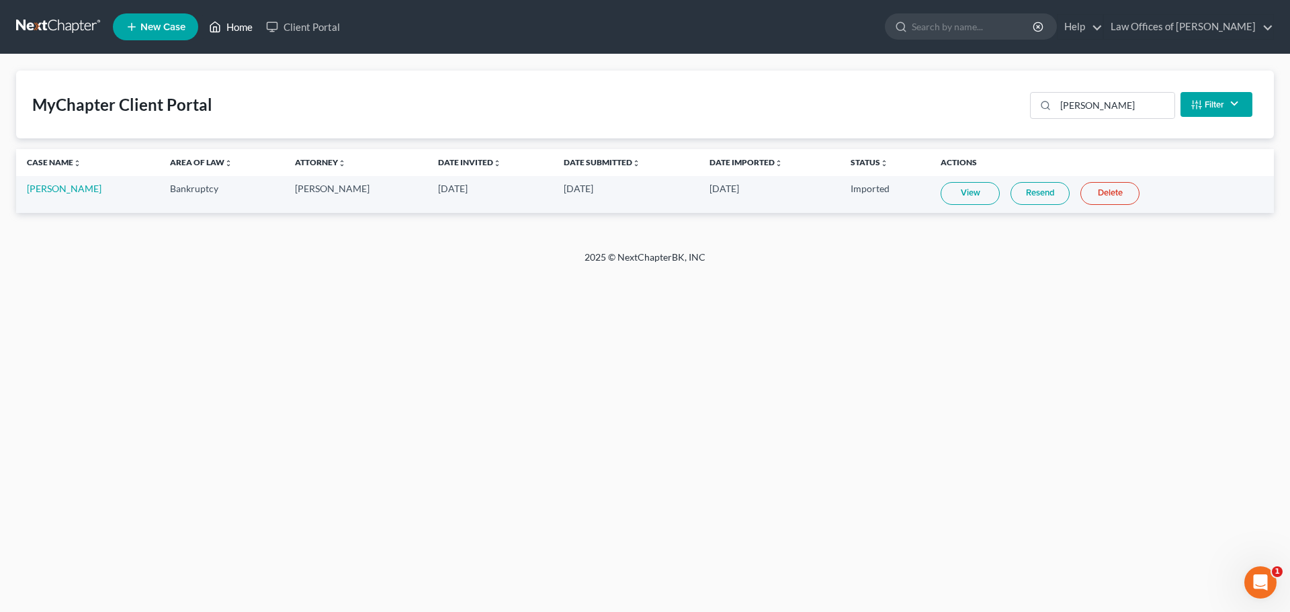
click at [223, 23] on link "Home" at bounding box center [230, 27] width 57 height 24
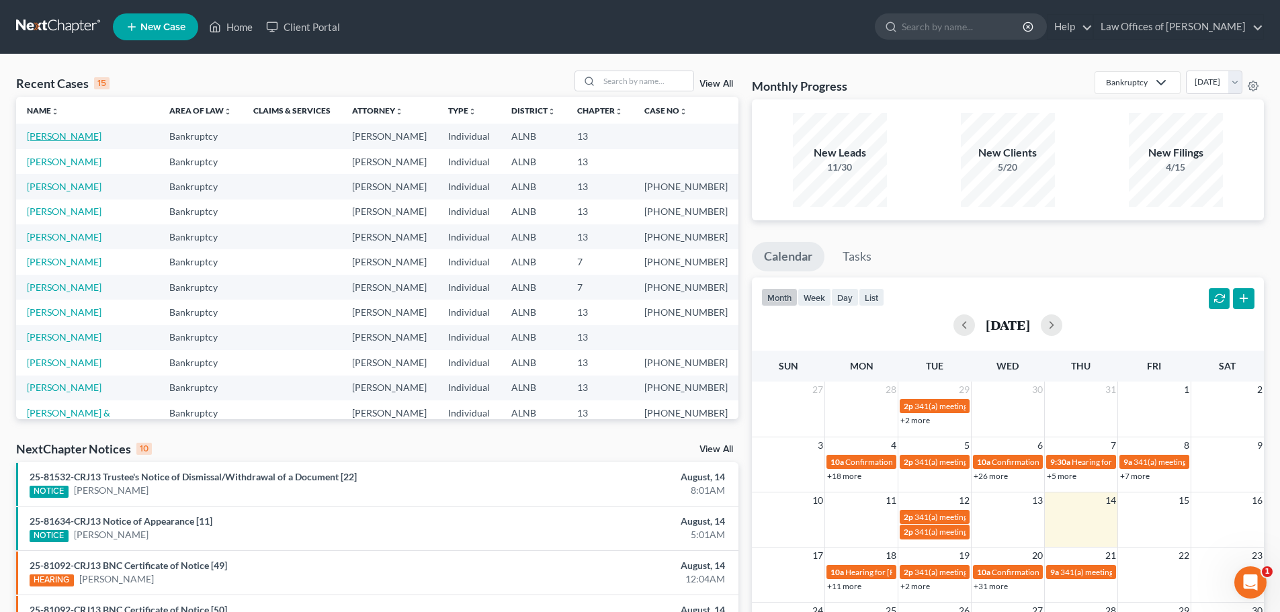
click at [64, 134] on link "[PERSON_NAME]" at bounding box center [64, 135] width 75 height 11
